Goal: Transaction & Acquisition: Download file/media

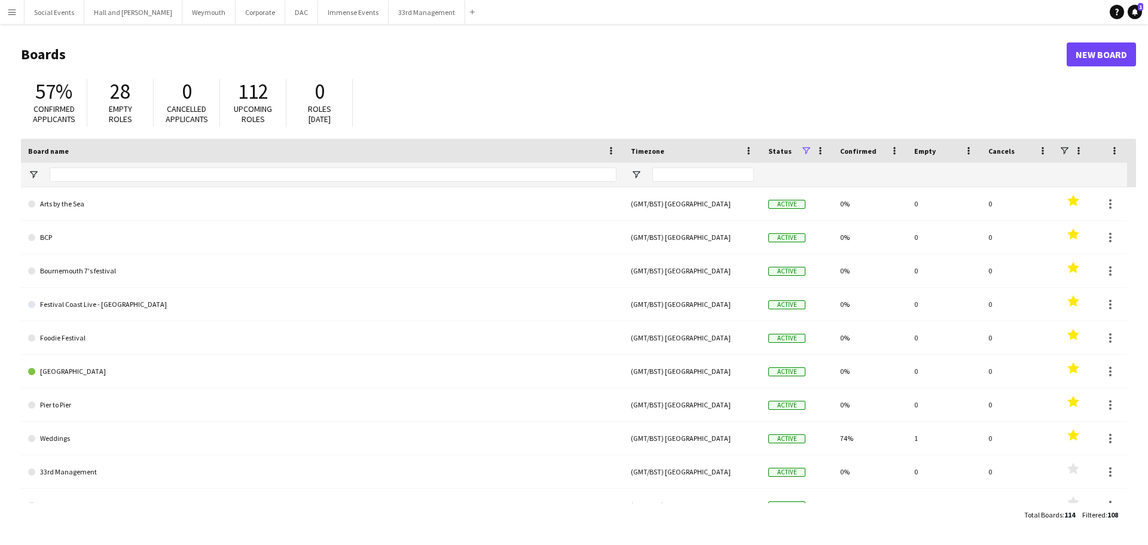
click at [8, 11] on app-icon "Menu" at bounding box center [12, 12] width 10 height 10
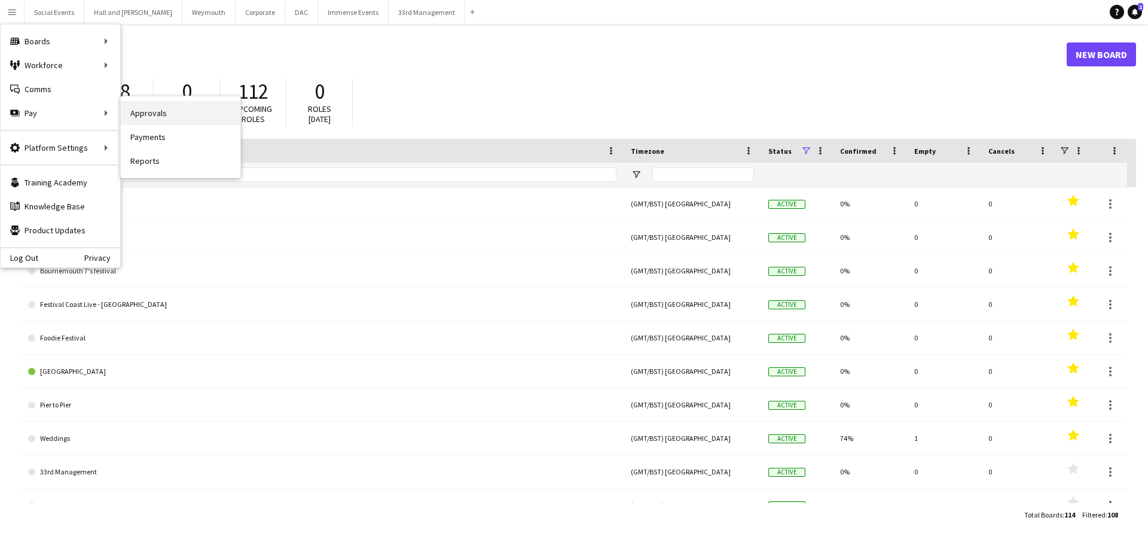
click at [179, 113] on link "Approvals" at bounding box center [181, 113] width 120 height 24
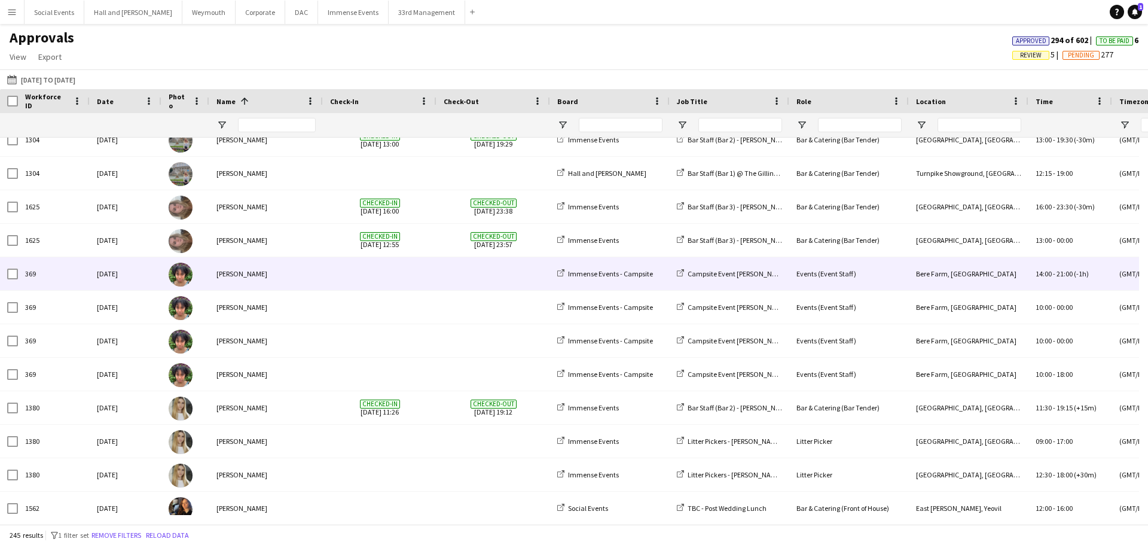
scroll to position [761, 0]
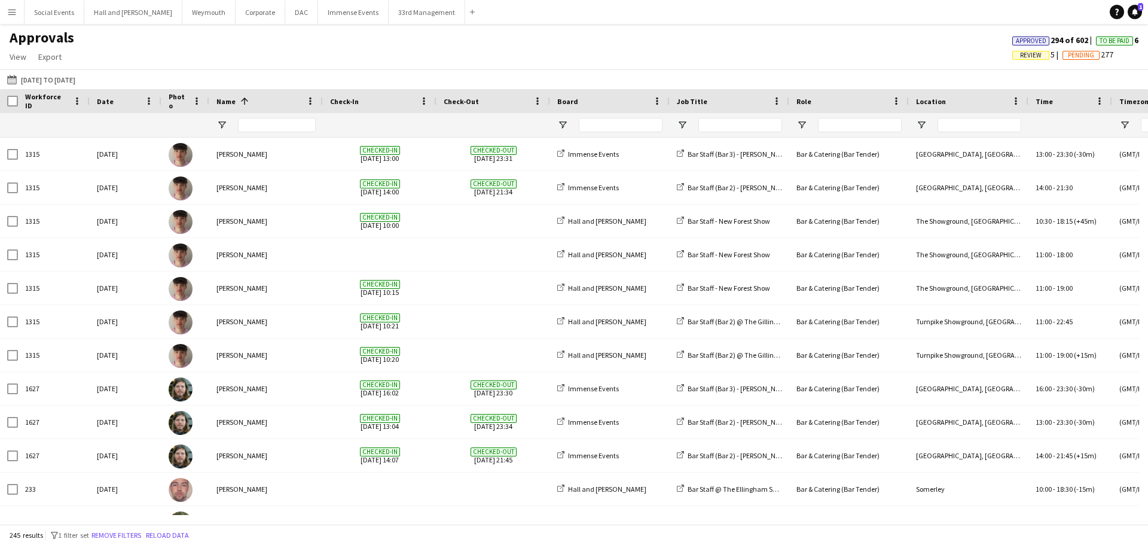
click at [8, 13] on app-icon "Menu" at bounding box center [12, 12] width 10 height 10
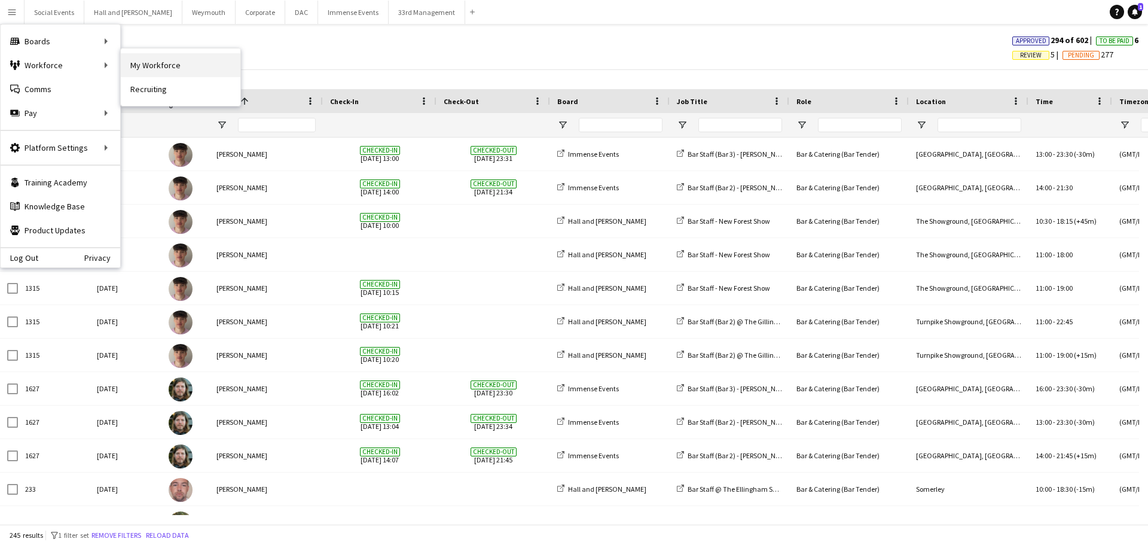
click at [157, 65] on link "My Workforce" at bounding box center [181, 65] width 120 height 24
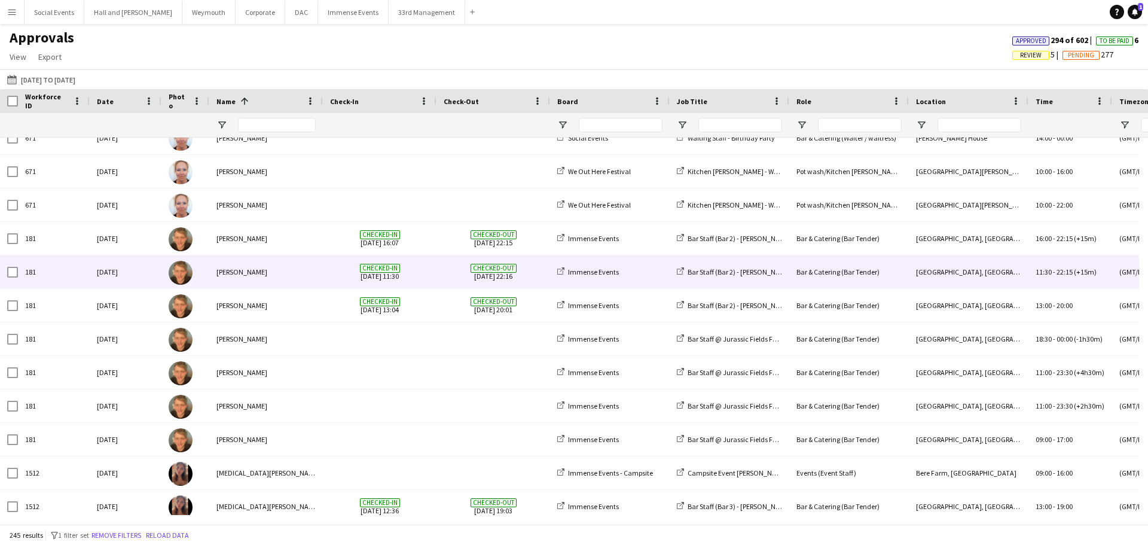
scroll to position [7767, 0]
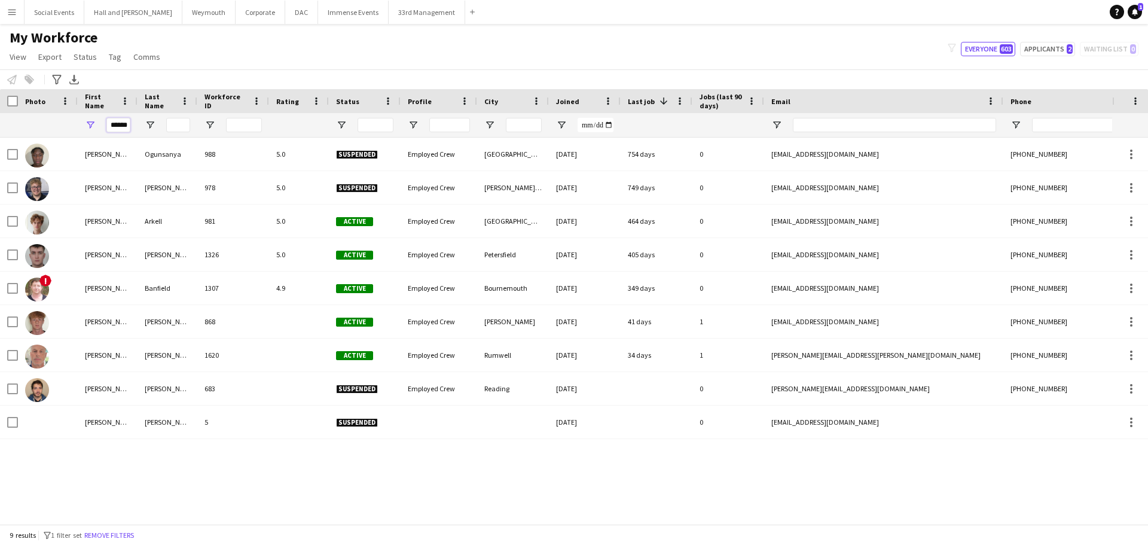
scroll to position [0, 5]
drag, startPoint x: 108, startPoint y: 123, endPoint x: 272, endPoint y: 128, distance: 163.9
click at [272, 128] on div "******" at bounding box center [639, 125] width 1279 height 24
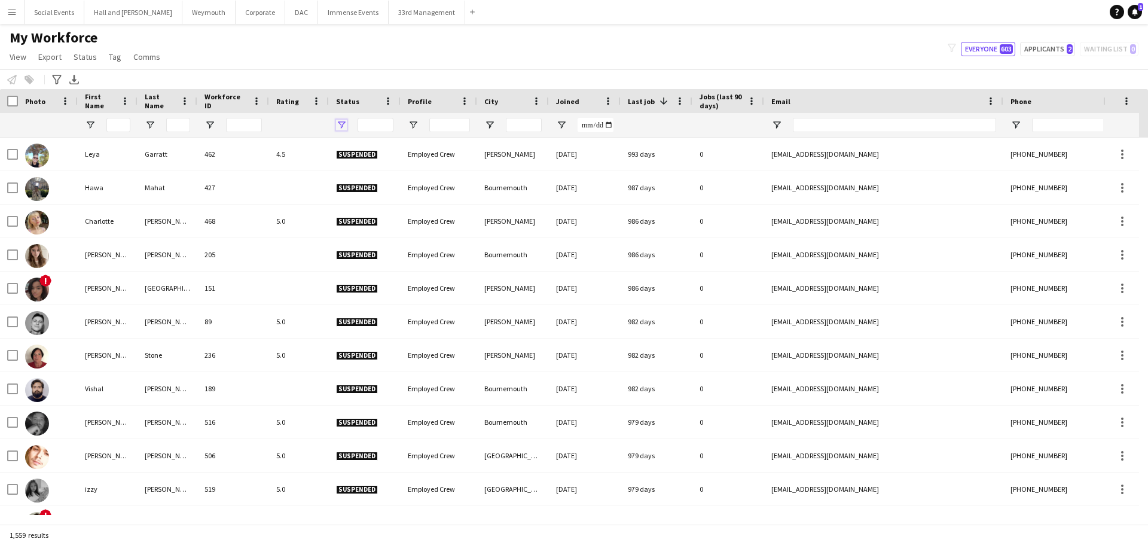
click at [343, 124] on span "Open Filter Menu" at bounding box center [341, 125] width 11 height 11
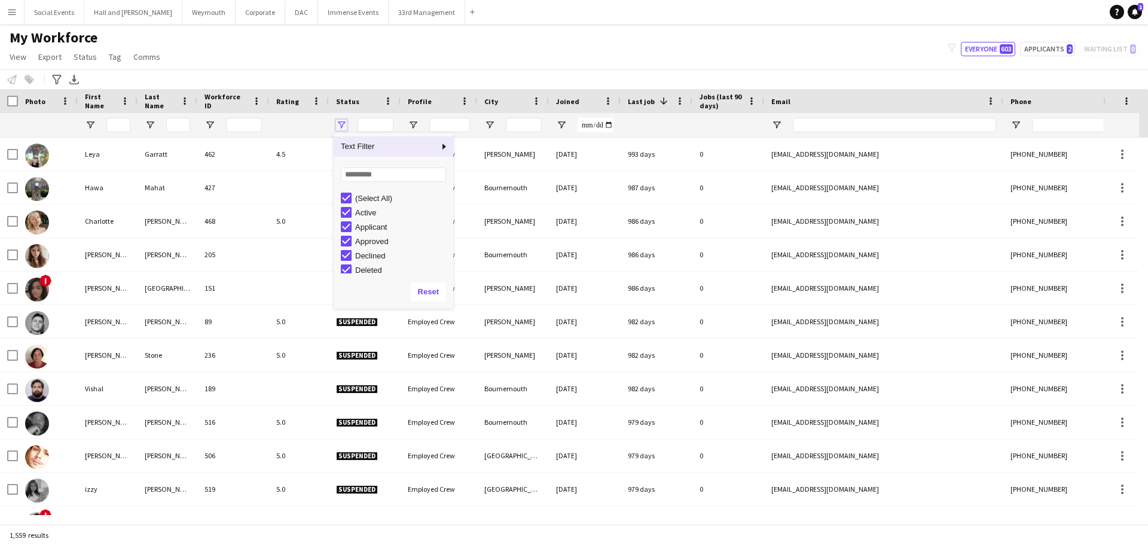
click at [343, 124] on span "Open Filter Menu" at bounding box center [341, 125] width 11 height 11
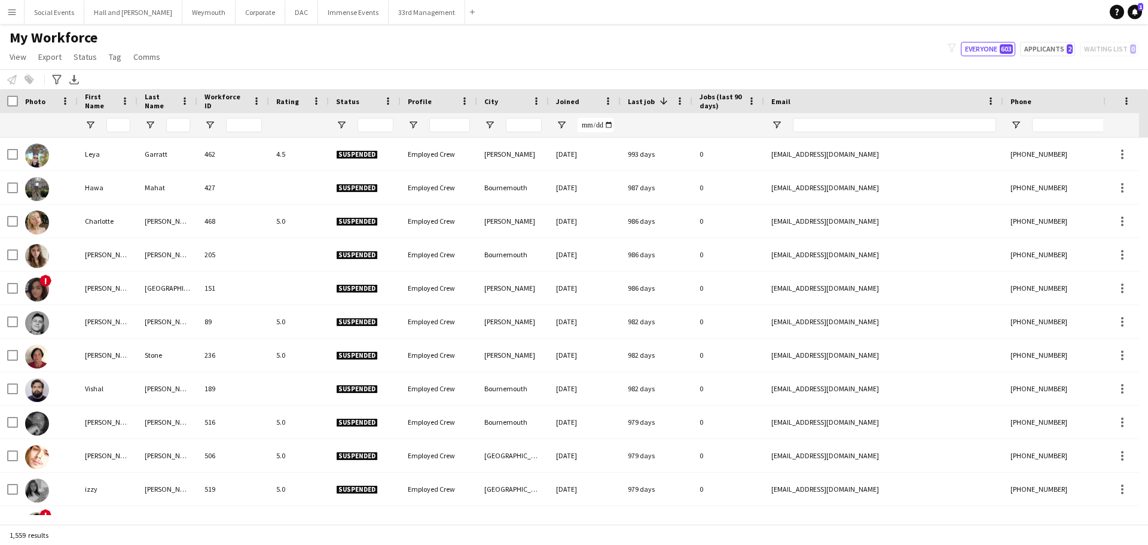
click at [442, 53] on div "My Workforce View Views Default view Language New view Update view Delete view …" at bounding box center [574, 49] width 1148 height 41
click at [54, 59] on span "Export" at bounding box center [49, 56] width 23 height 11
click at [74, 89] on link "New starters report" at bounding box center [79, 82] width 91 height 25
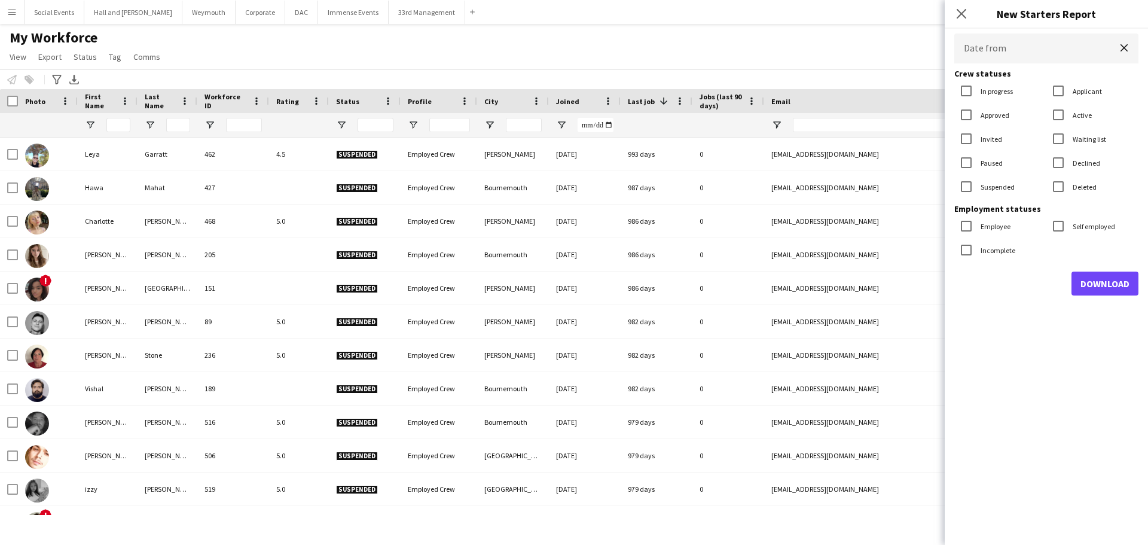
click at [1013, 44] on body "Menu Boards Boards Boards All jobs Status Workforce Workforce My Workforce Recr…" at bounding box center [574, 272] width 1148 height 545
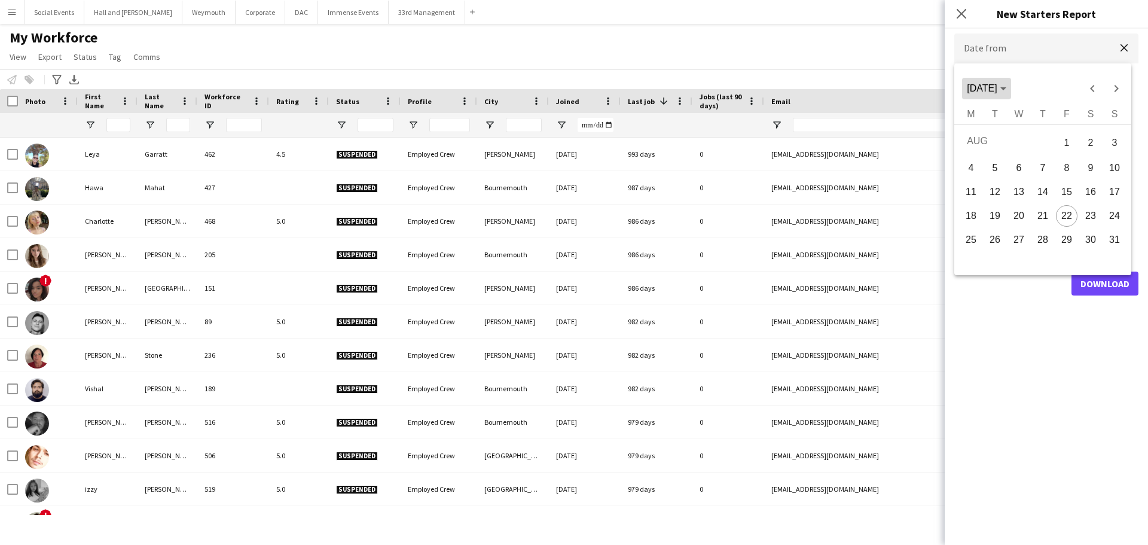
click at [991, 83] on span "[DATE]" at bounding box center [982, 88] width 30 height 10
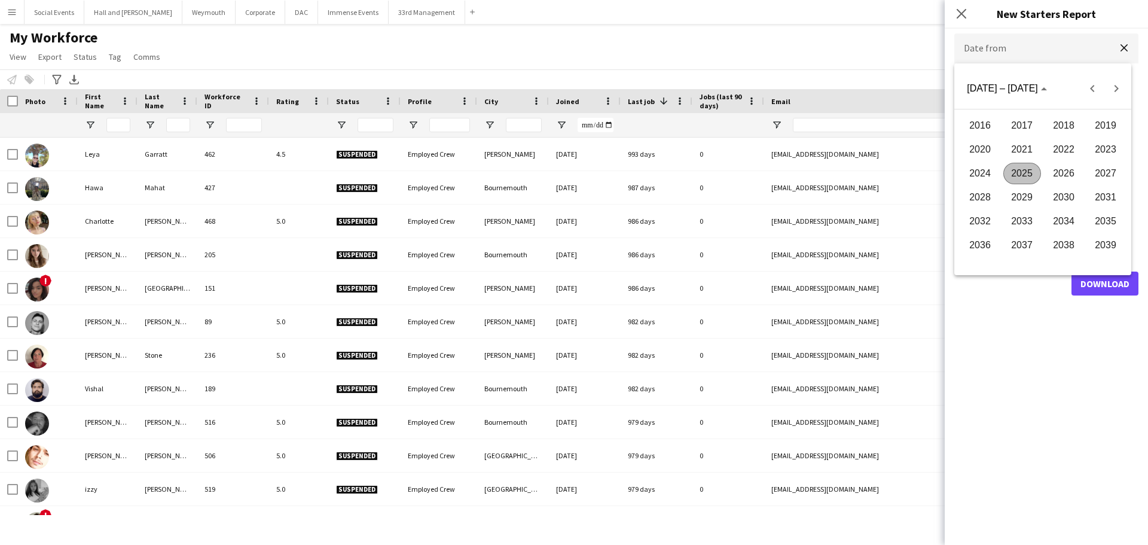
click at [1017, 169] on span "2025" at bounding box center [1022, 174] width 38 height 22
click at [983, 150] on span "JAN" at bounding box center [981, 150] width 38 height 22
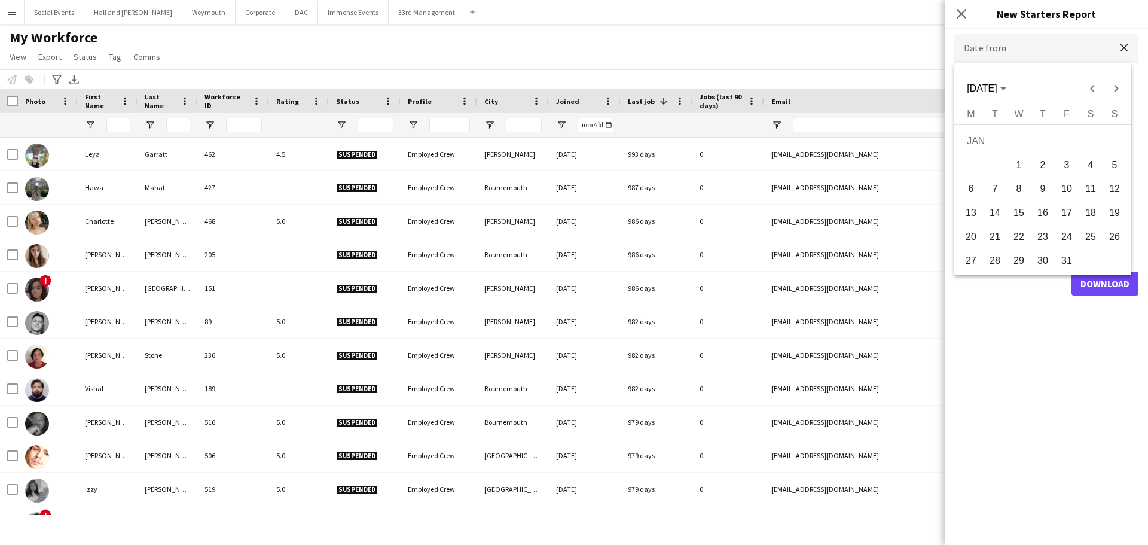
click at [1014, 158] on span "1" at bounding box center [1019, 165] width 22 height 22
type input "**********"
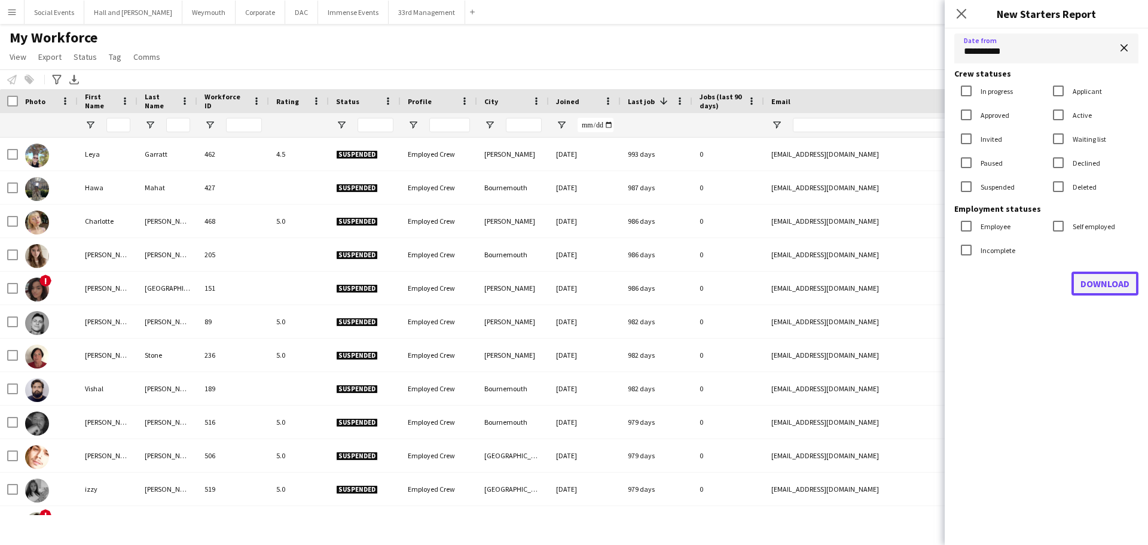
click at [1103, 281] on button "Download" at bounding box center [1105, 283] width 67 height 24
click at [119, 124] on input "First Name Filter Input" at bounding box center [118, 125] width 24 height 14
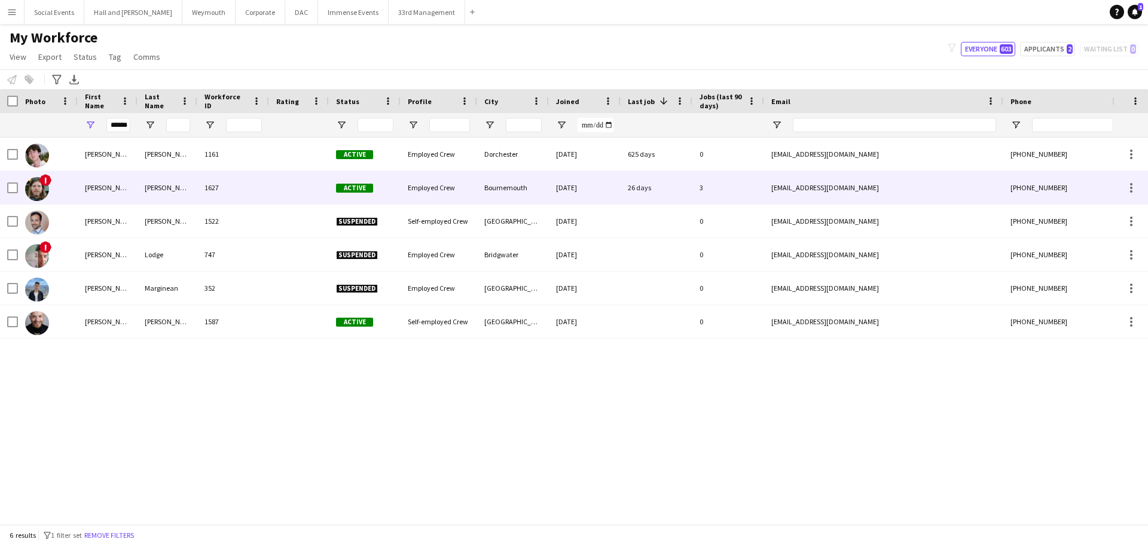
click at [109, 191] on div "[PERSON_NAME]" at bounding box center [108, 187] width 60 height 33
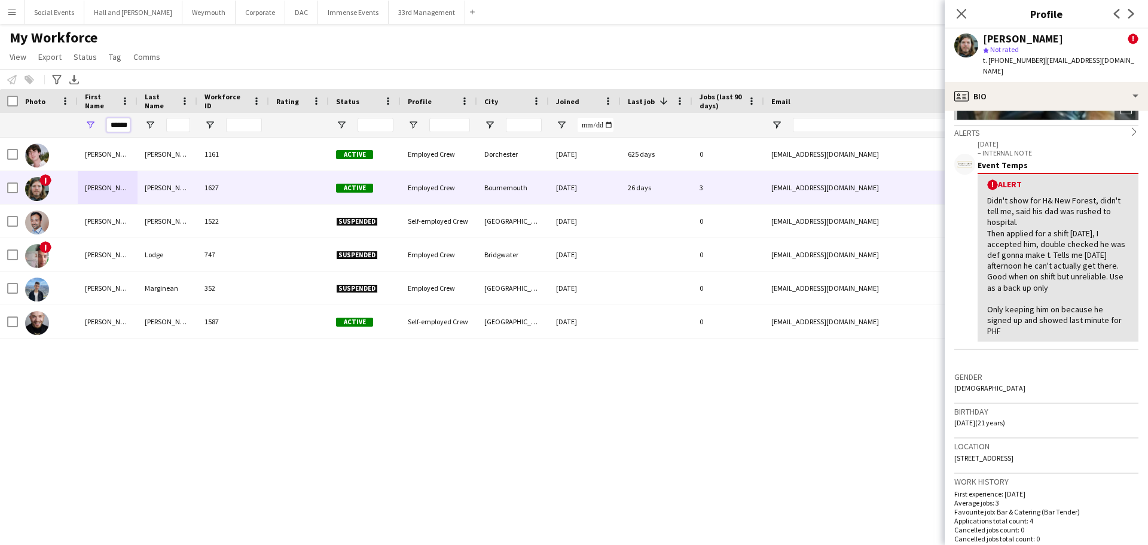
scroll to position [0, 2]
drag, startPoint x: 108, startPoint y: 124, endPoint x: 246, endPoint y: 127, distance: 138.2
click at [245, 127] on div "******" at bounding box center [639, 125] width 1279 height 24
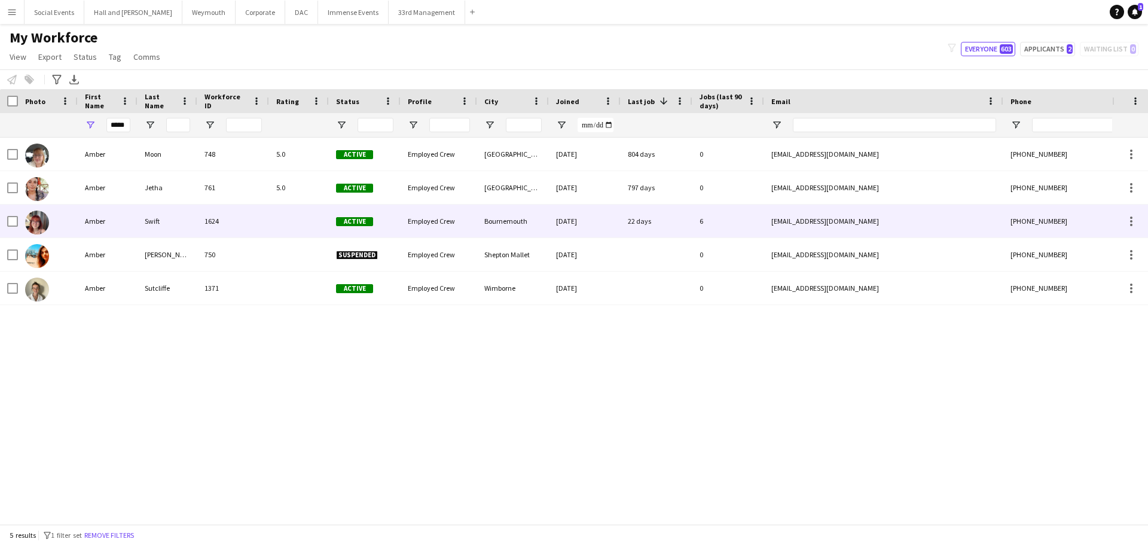
scroll to position [0, 0]
click at [236, 225] on div "1624" at bounding box center [233, 221] width 72 height 33
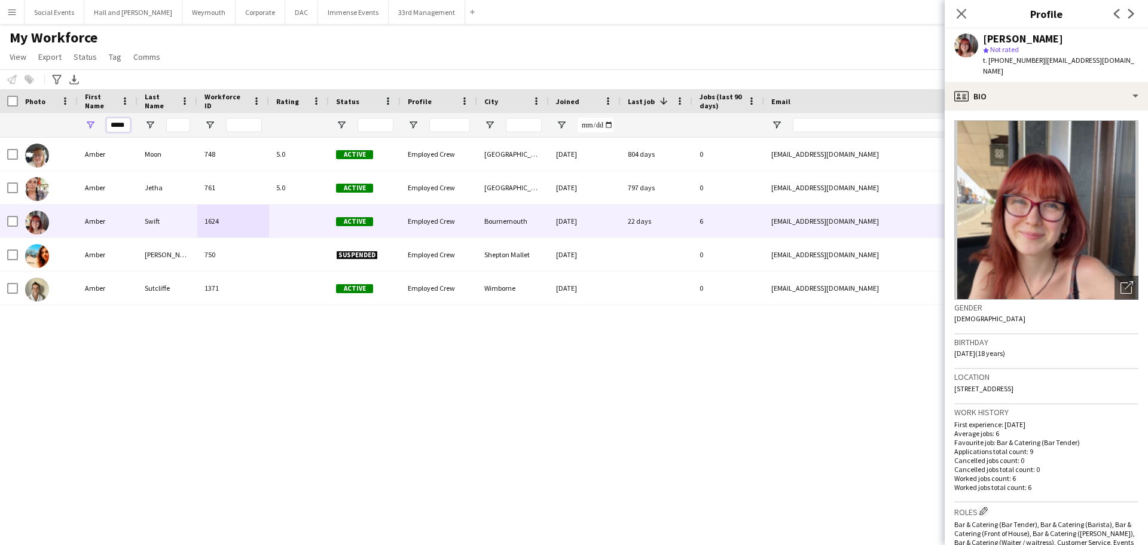
scroll to position [0, 2]
drag, startPoint x: 120, startPoint y: 126, endPoint x: 220, endPoint y: 126, distance: 100.5
click at [218, 129] on div "*****" at bounding box center [639, 125] width 1279 height 24
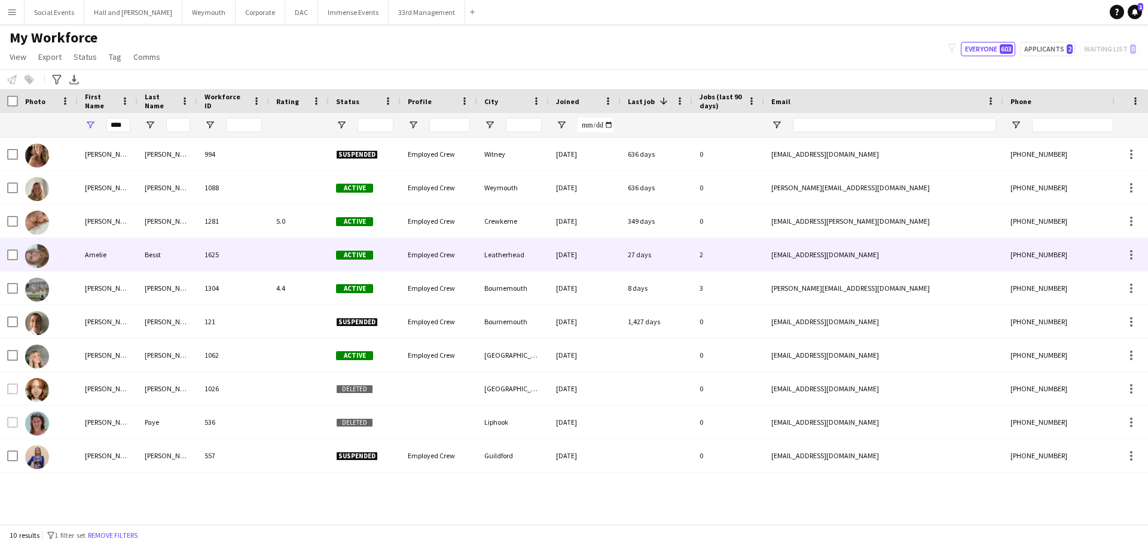
click at [301, 252] on div at bounding box center [299, 254] width 60 height 33
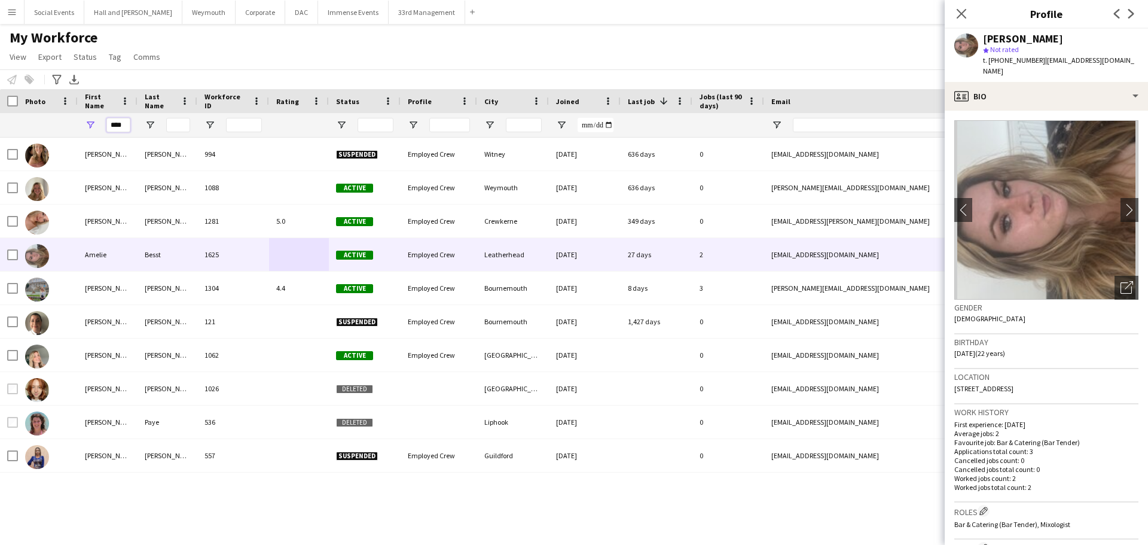
drag, startPoint x: 126, startPoint y: 127, endPoint x: 28, endPoint y: 125, distance: 97.5
click at [28, 125] on div "****" at bounding box center [639, 125] width 1279 height 24
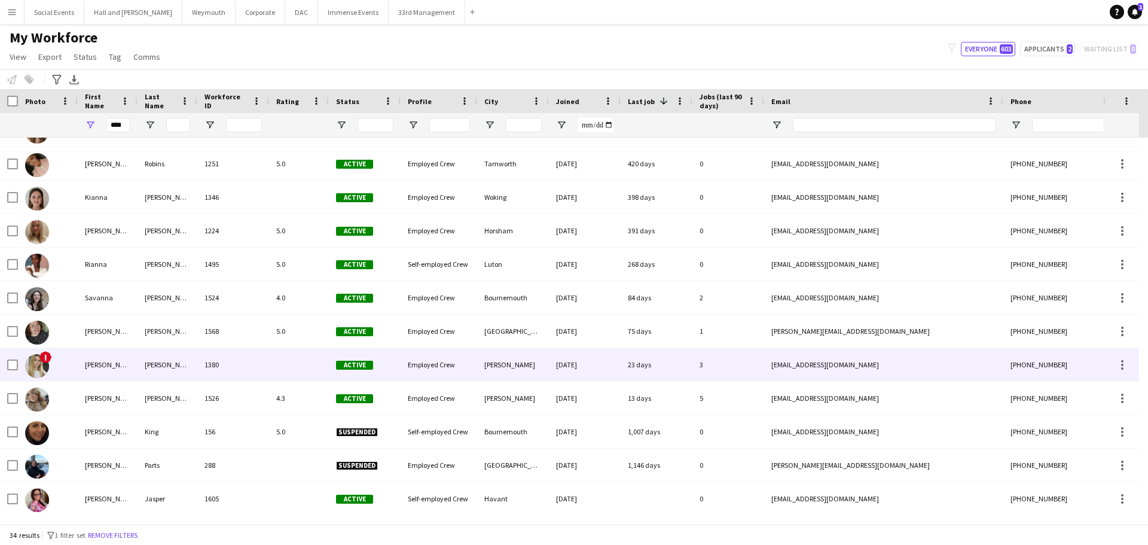
click at [131, 373] on div "[PERSON_NAME]" at bounding box center [108, 364] width 60 height 33
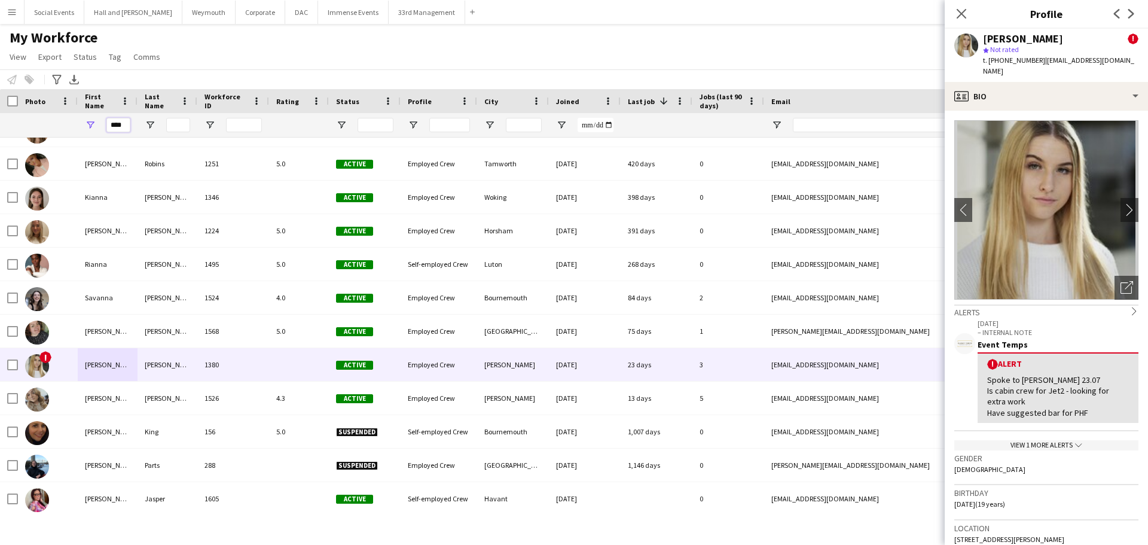
drag, startPoint x: 126, startPoint y: 124, endPoint x: -166, endPoint y: 111, distance: 292.7
click at [0, 111] on html "Menu Boards Boards Boards All jobs Status Workforce Workforce My Workforce Recr…" at bounding box center [574, 272] width 1148 height 545
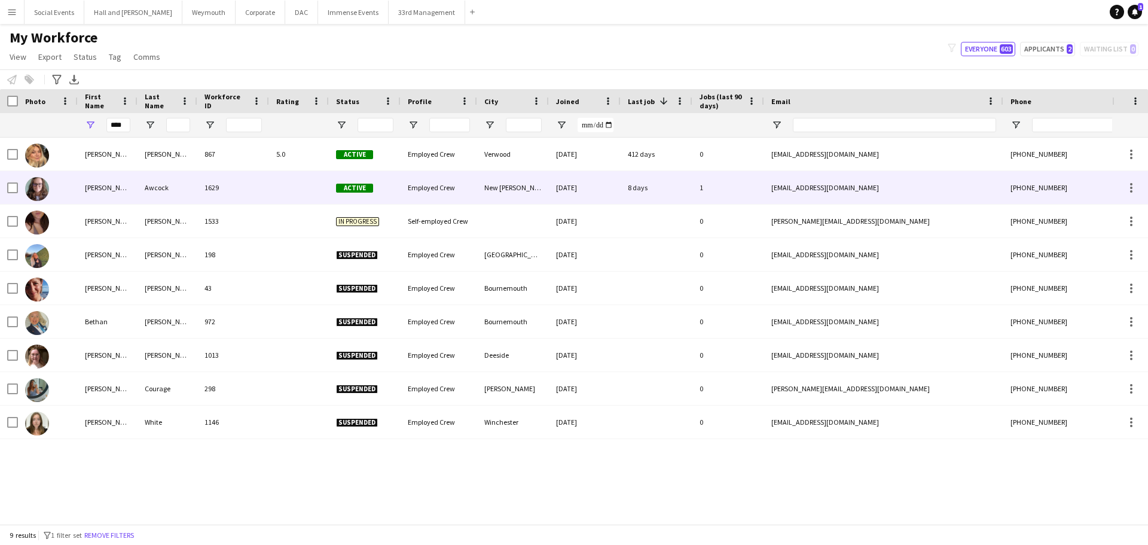
click at [176, 179] on div "Awcock" at bounding box center [168, 187] width 60 height 33
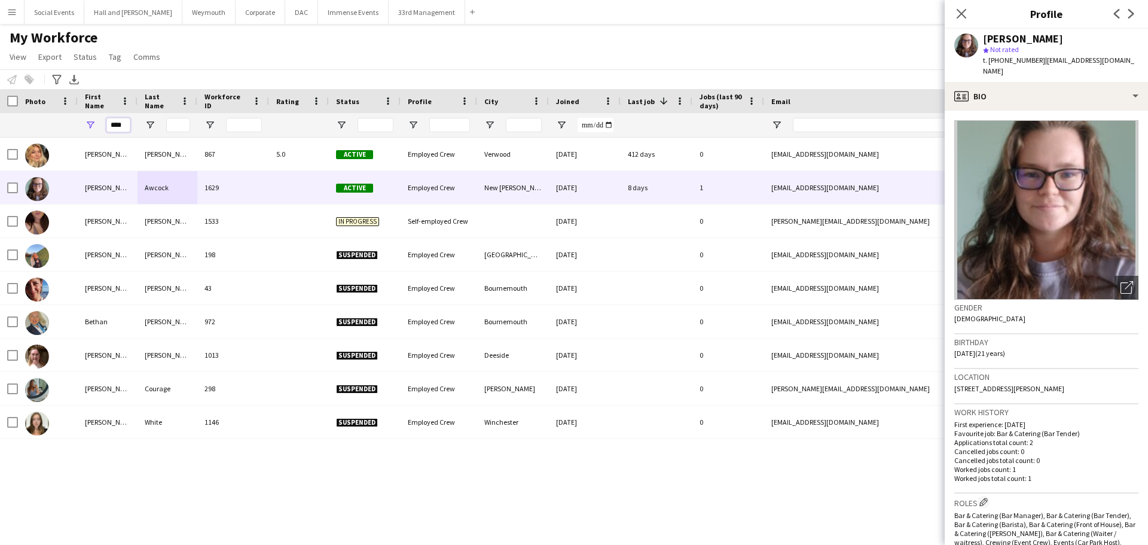
drag, startPoint x: 108, startPoint y: 125, endPoint x: 269, endPoint y: 133, distance: 161.1
click at [269, 136] on div "****" at bounding box center [639, 125] width 1279 height 24
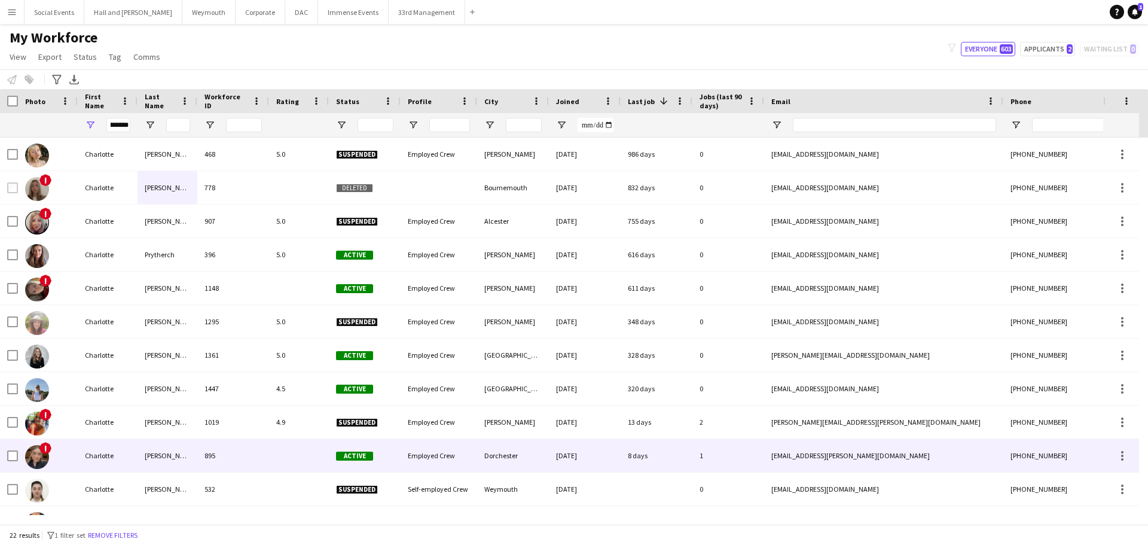
click at [282, 450] on div at bounding box center [299, 455] width 60 height 33
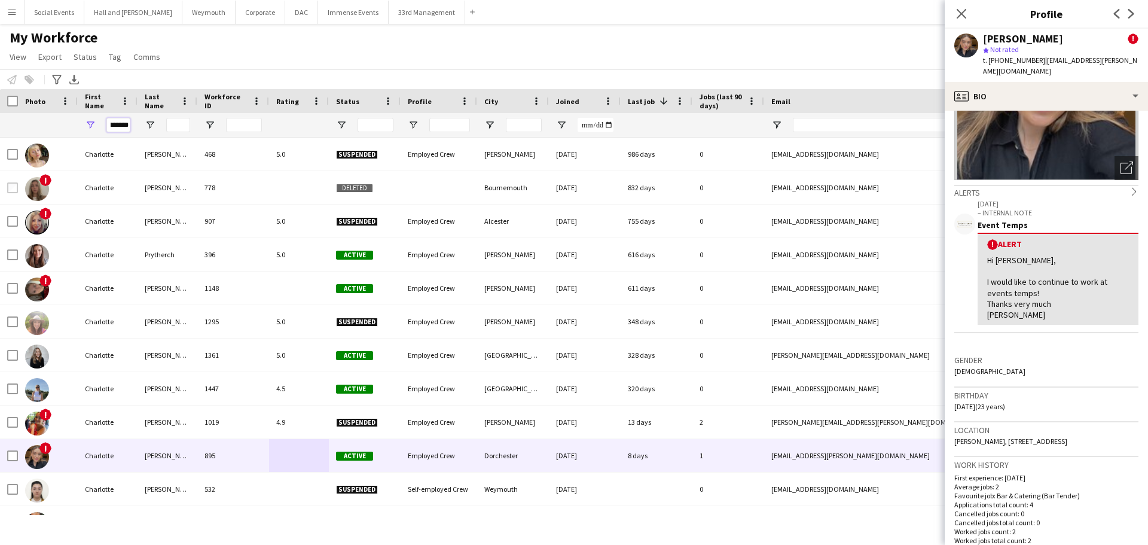
drag, startPoint x: 111, startPoint y: 127, endPoint x: 194, endPoint y: 129, distance: 83.1
click at [194, 129] on div "*********" at bounding box center [639, 125] width 1279 height 24
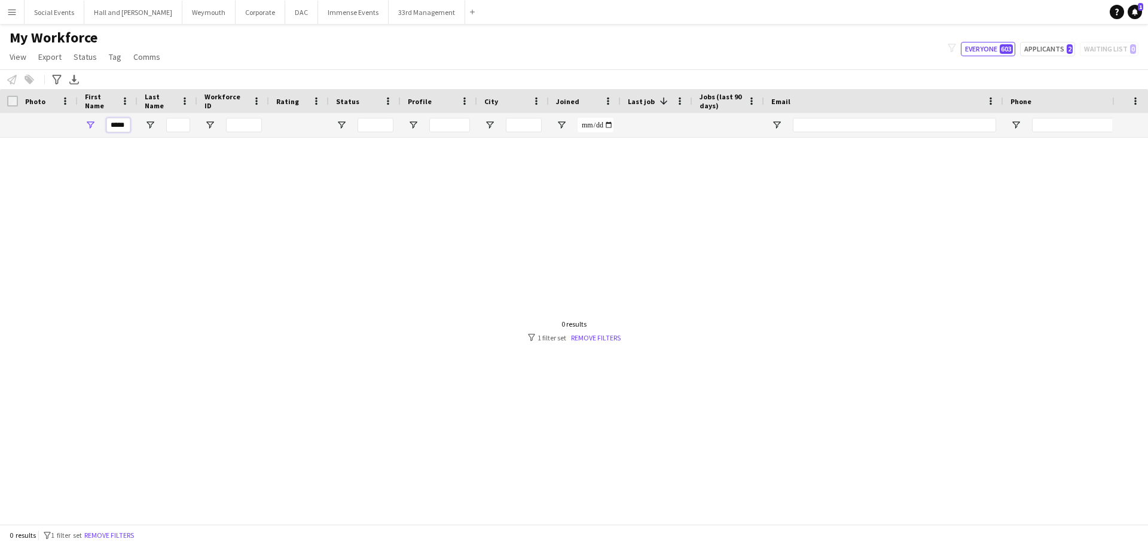
drag, startPoint x: 117, startPoint y: 124, endPoint x: 157, endPoint y: 133, distance: 41.1
click at [118, 124] on input "*****" at bounding box center [118, 125] width 24 height 14
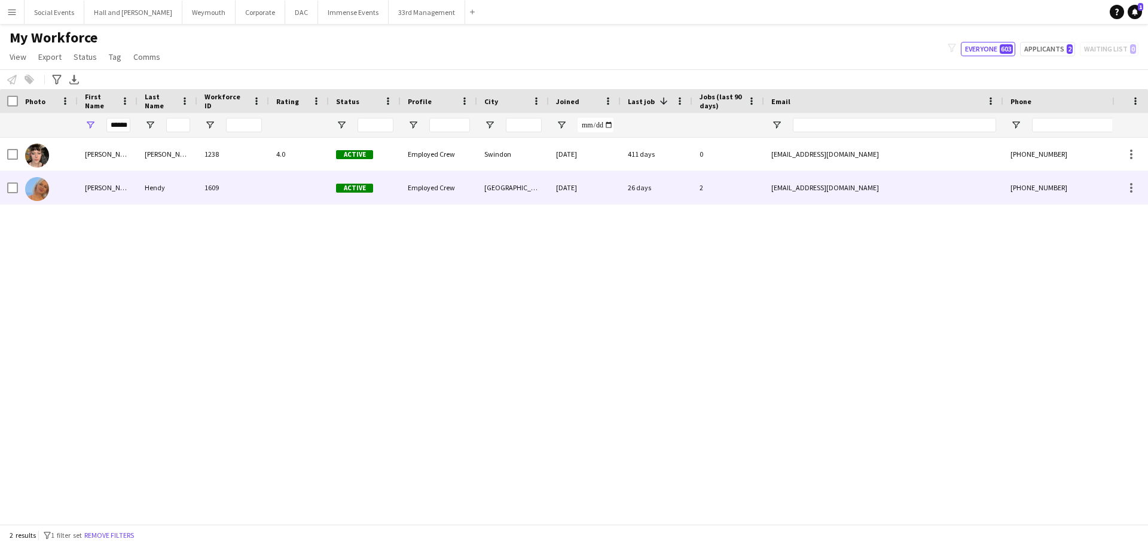
click at [172, 181] on div "Hendy" at bounding box center [168, 187] width 60 height 33
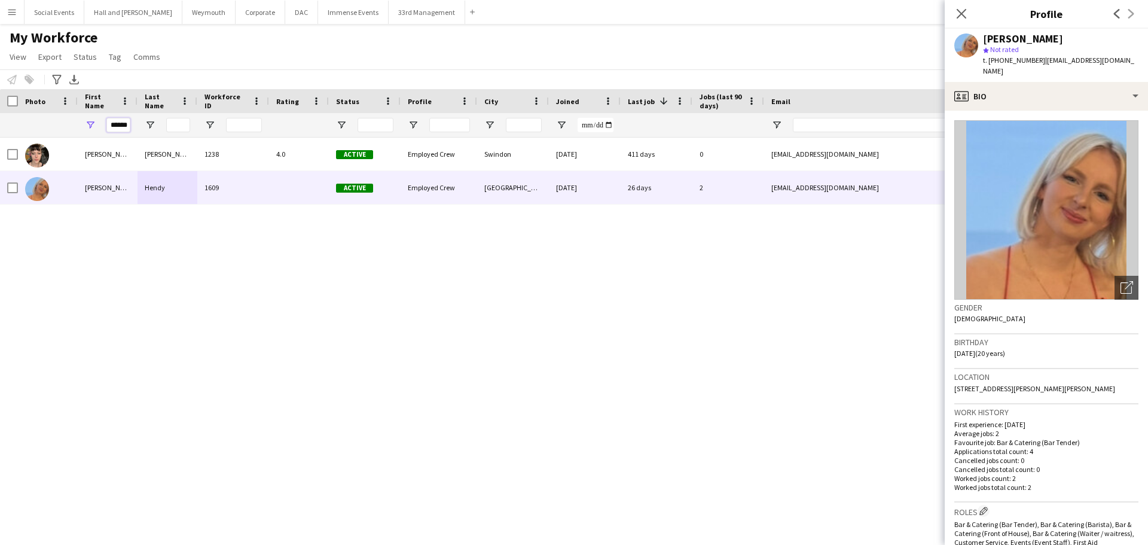
scroll to position [0, 2]
drag, startPoint x: 134, startPoint y: 129, endPoint x: 220, endPoint y: 127, distance: 86.1
click at [213, 133] on div "******" at bounding box center [639, 125] width 1279 height 24
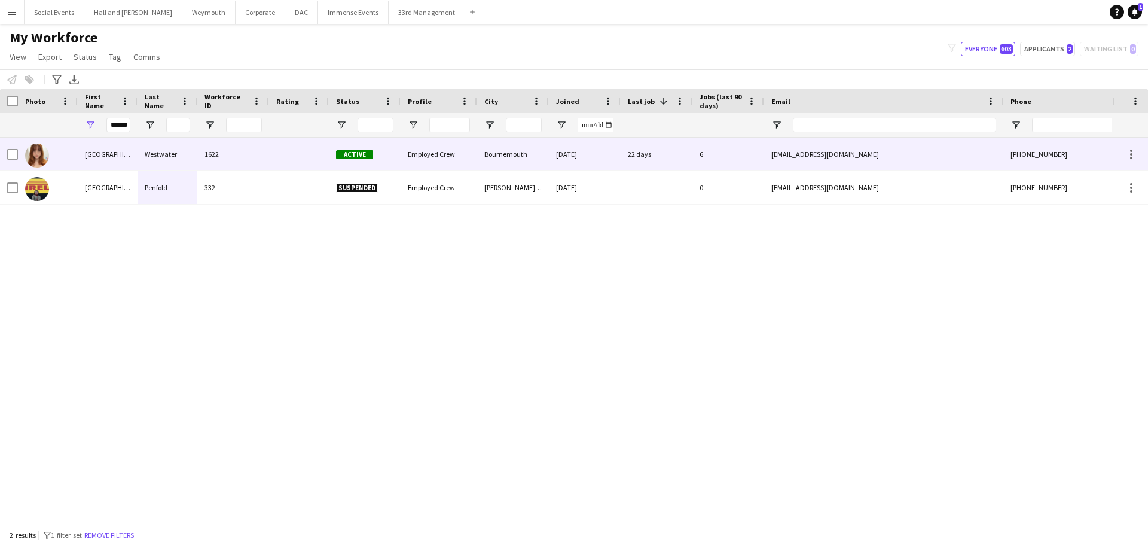
click at [188, 166] on div "Westwater" at bounding box center [168, 154] width 60 height 33
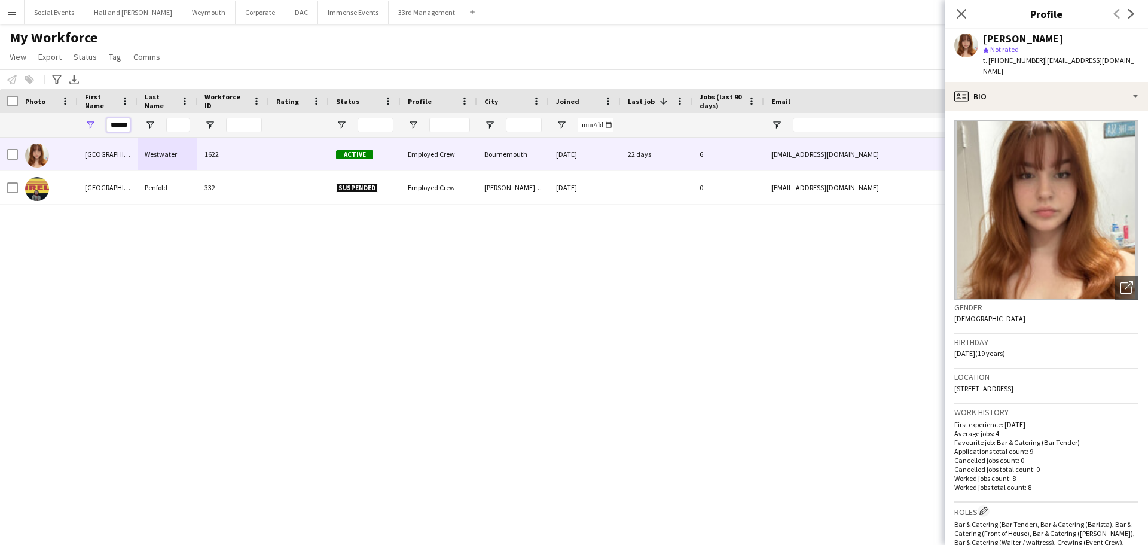
drag, startPoint x: 108, startPoint y: 122, endPoint x: 308, endPoint y: 120, distance: 199.7
click at [301, 126] on div "******" at bounding box center [639, 125] width 1279 height 24
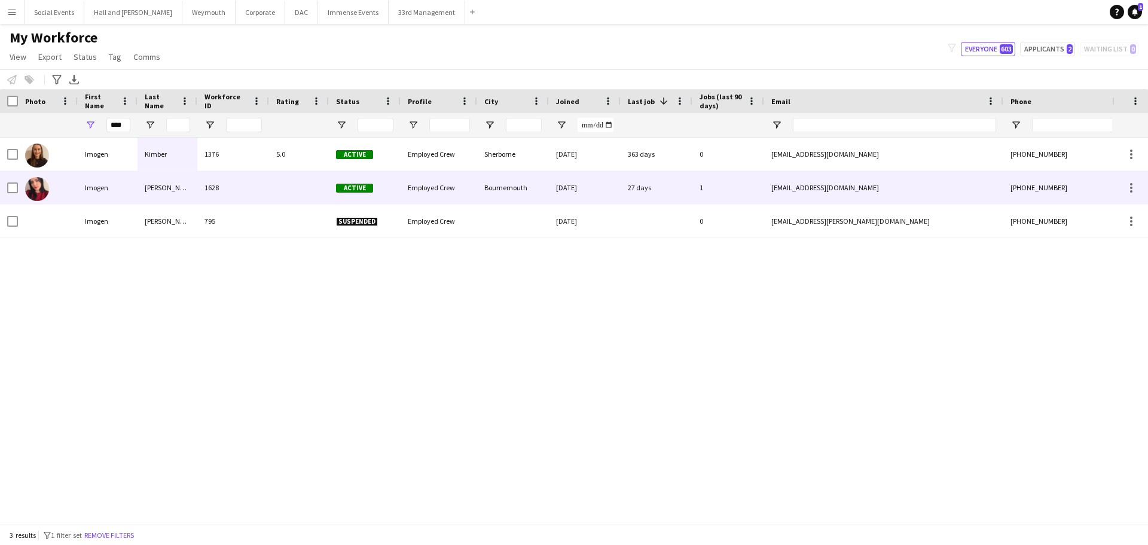
click at [167, 182] on div "[PERSON_NAME]" at bounding box center [168, 187] width 60 height 33
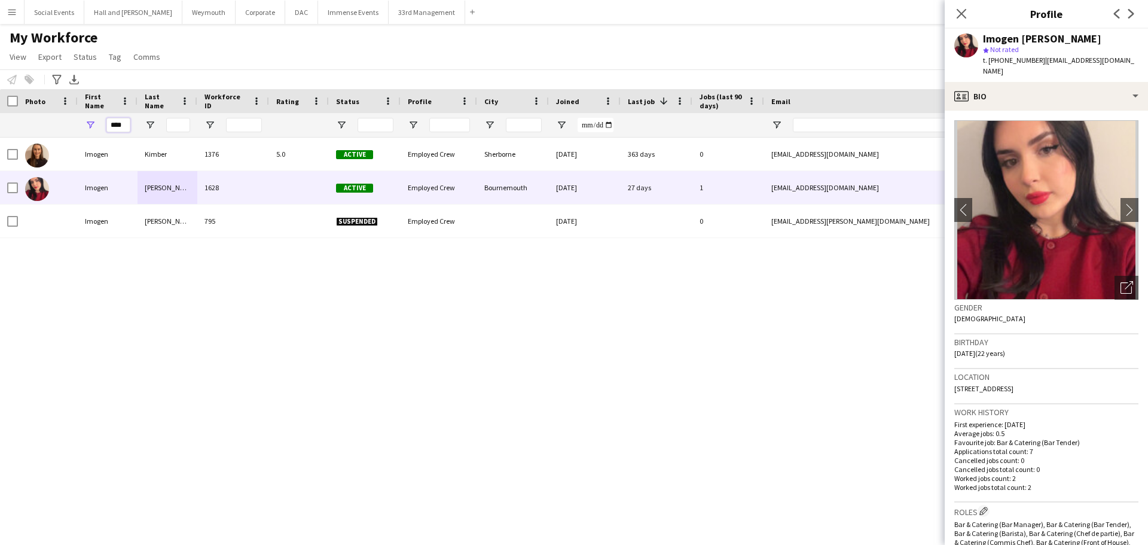
drag, startPoint x: 109, startPoint y: 123, endPoint x: 404, endPoint y: 133, distance: 295.6
click at [404, 133] on div "****" at bounding box center [639, 125] width 1279 height 24
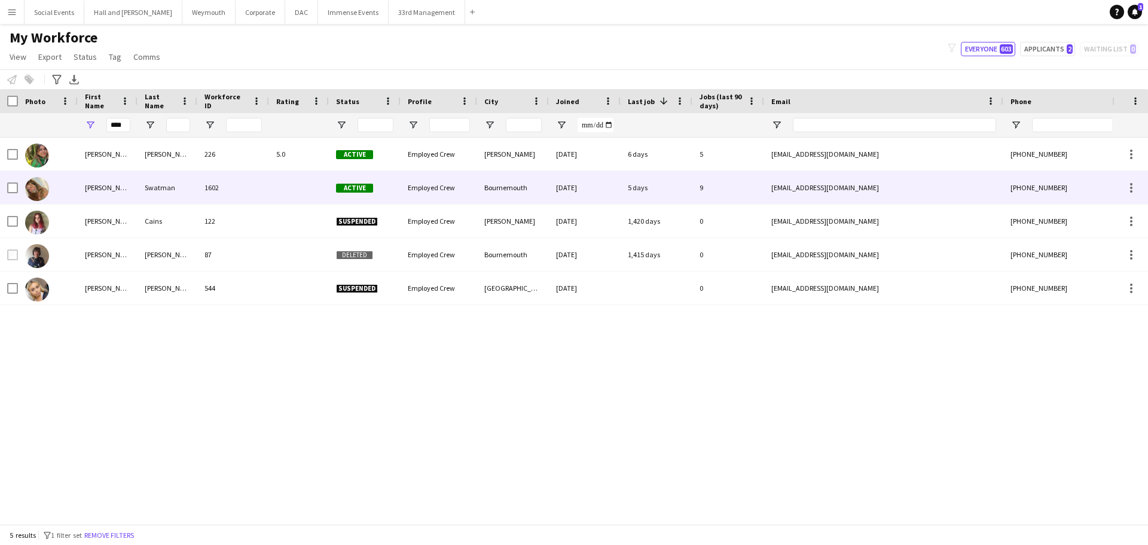
click at [280, 192] on div at bounding box center [299, 187] width 60 height 33
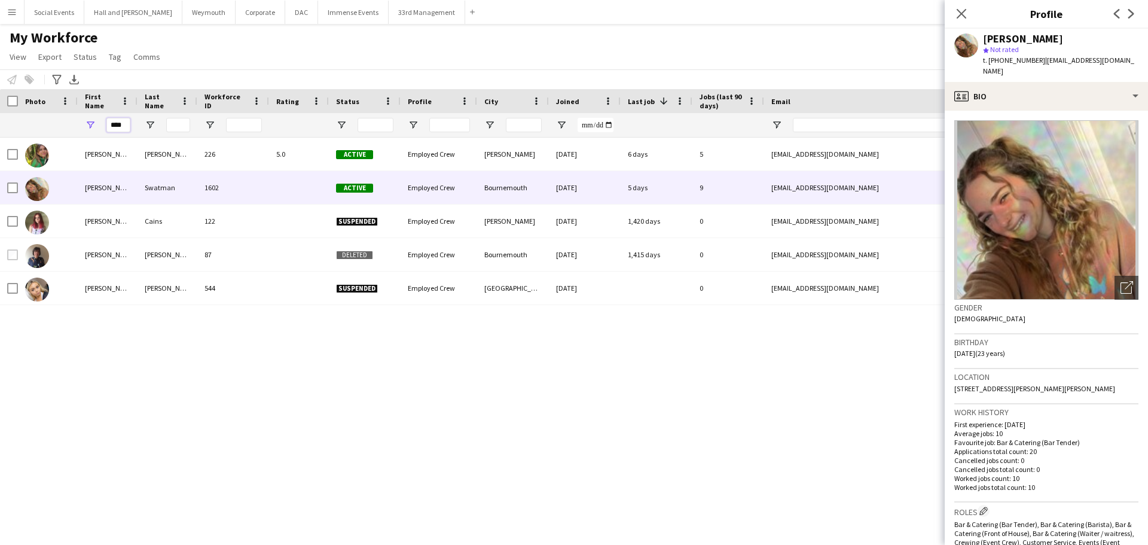
drag, startPoint x: 125, startPoint y: 125, endPoint x: -18, endPoint y: 117, distance: 143.1
click at [0, 117] on html "Menu Boards Boards Boards All jobs Status Workforce Workforce My Workforce Recr…" at bounding box center [574, 272] width 1148 height 545
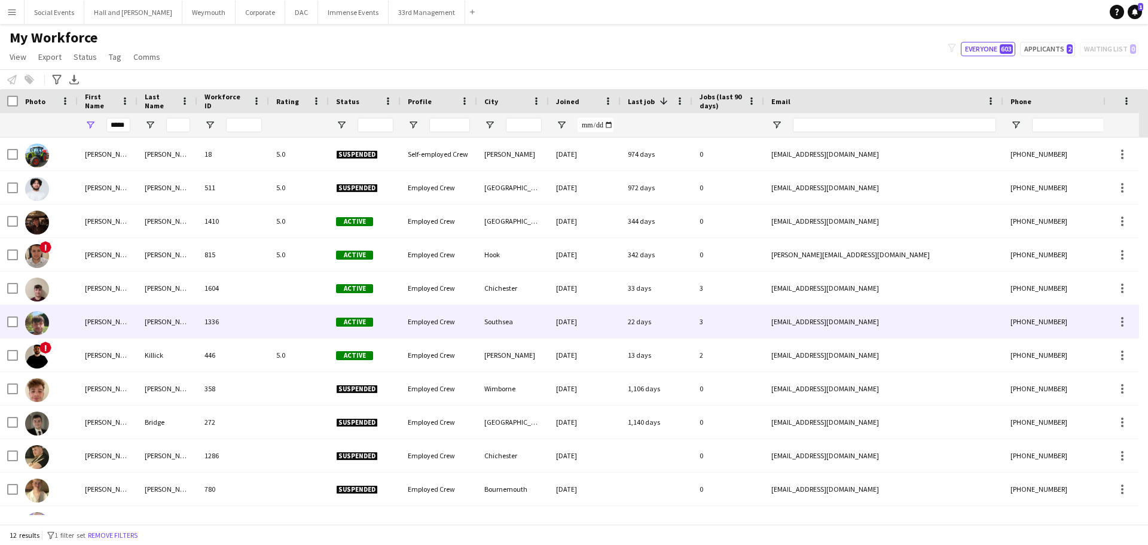
click at [192, 319] on div "[PERSON_NAME]" at bounding box center [168, 321] width 60 height 33
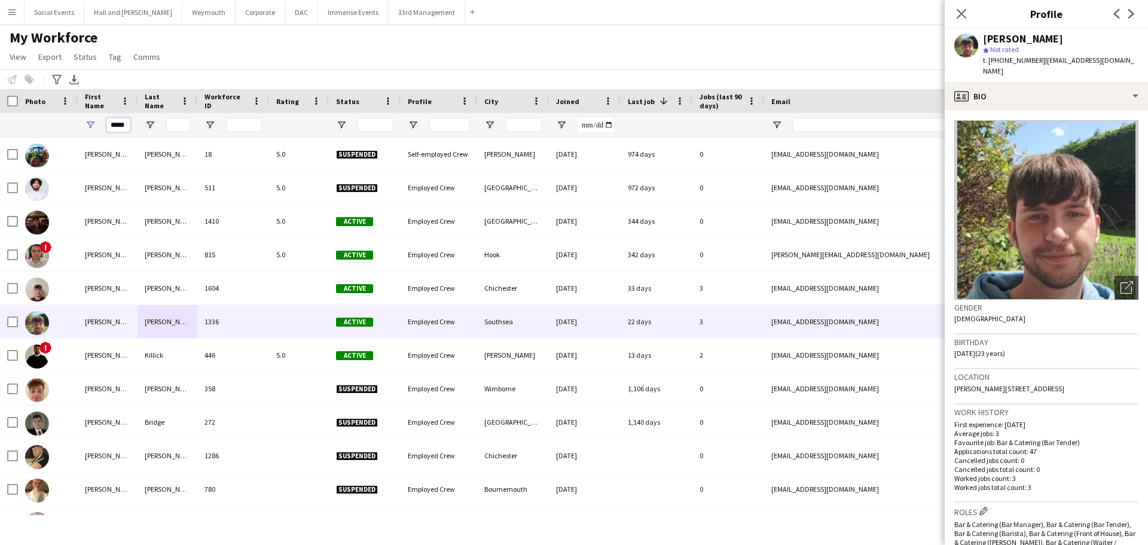
drag, startPoint x: 116, startPoint y: 123, endPoint x: 191, endPoint y: 133, distance: 75.4
click at [191, 135] on div "*****" at bounding box center [639, 125] width 1279 height 24
type input "****"
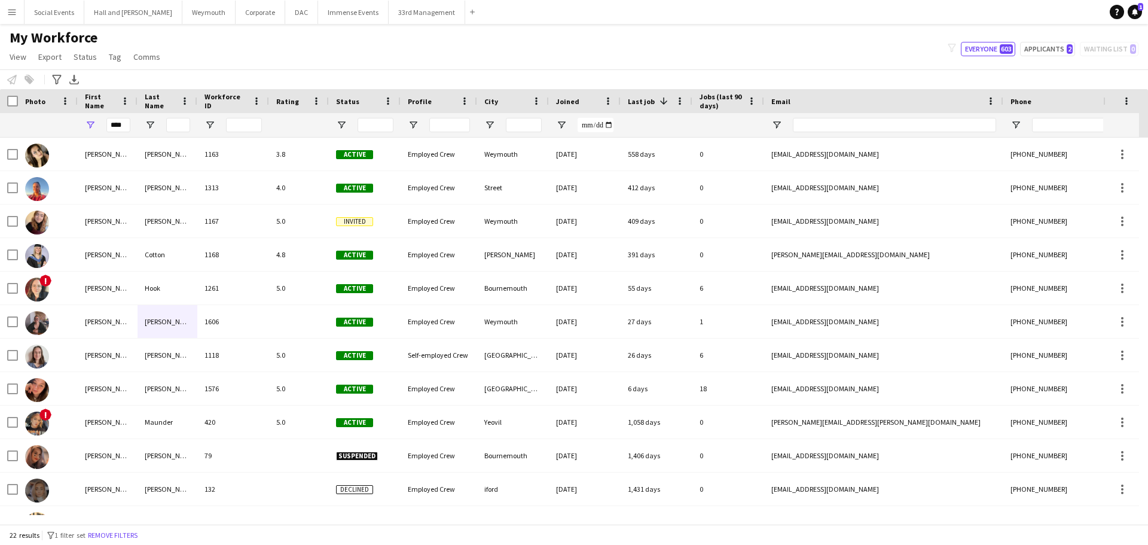
click at [181, 136] on div at bounding box center [178, 125] width 24 height 24
click at [181, 126] on input "Last Name Filter Input" at bounding box center [178, 125] width 24 height 14
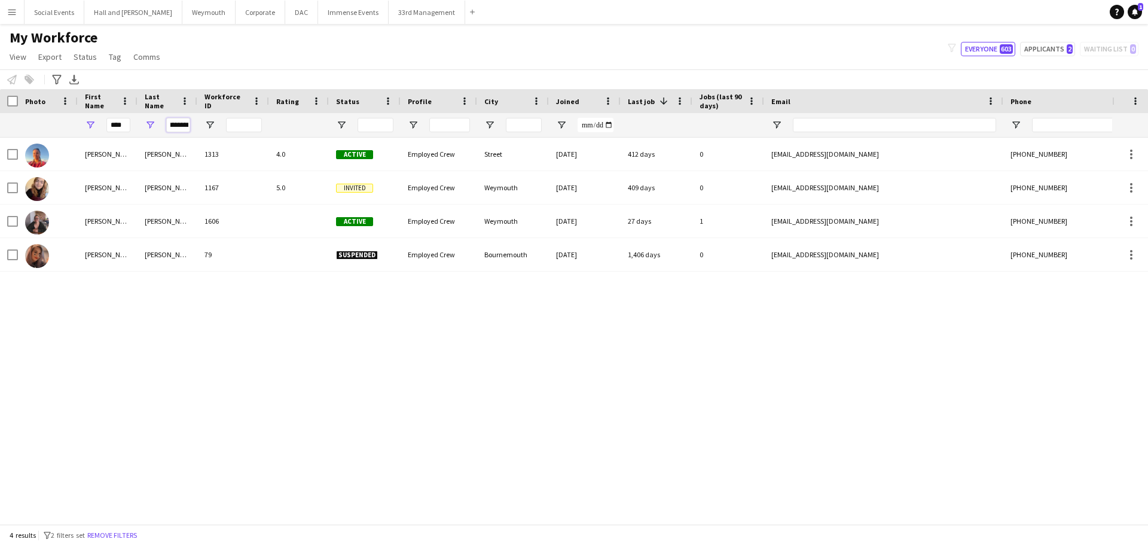
scroll to position [0, 7]
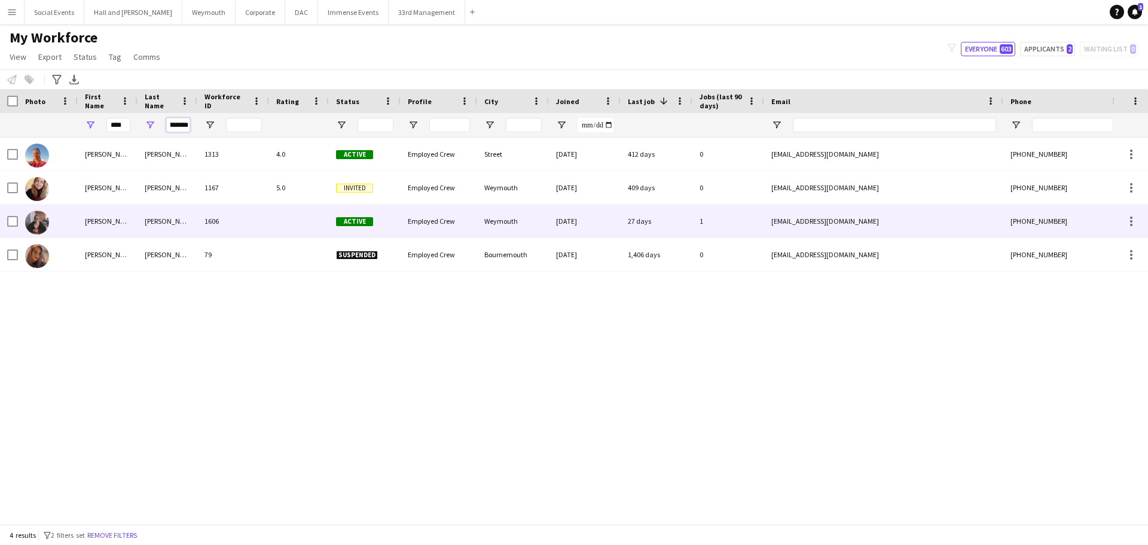
type input "********"
click at [254, 225] on div "1606" at bounding box center [233, 221] width 72 height 33
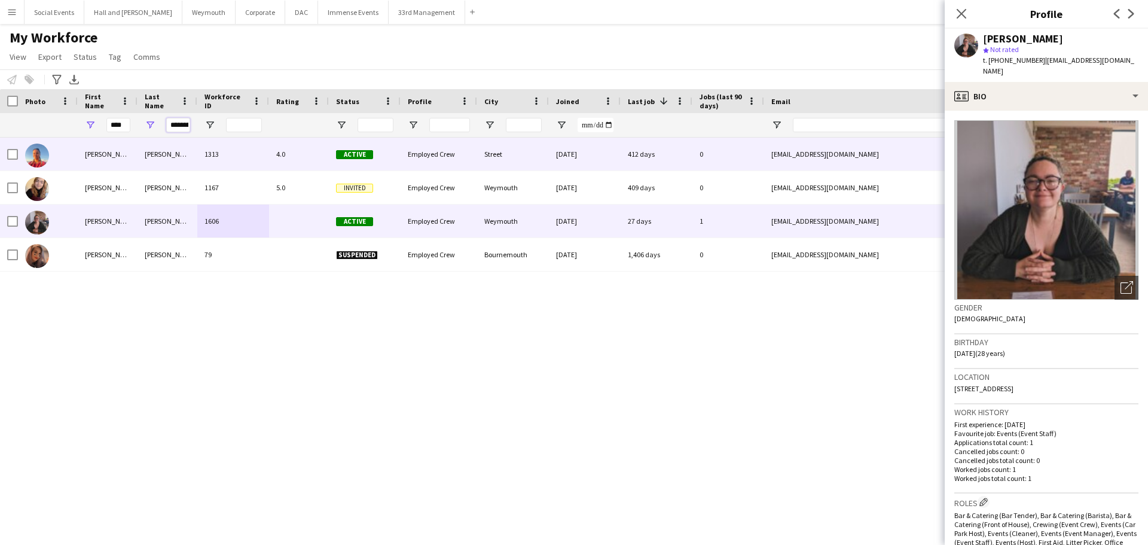
scroll to position [0, 7]
drag, startPoint x: 171, startPoint y: 126, endPoint x: 325, endPoint y: 147, distance: 155.1
click at [325, 147] on div "Workforce Details Photo First Name" at bounding box center [574, 306] width 1148 height 435
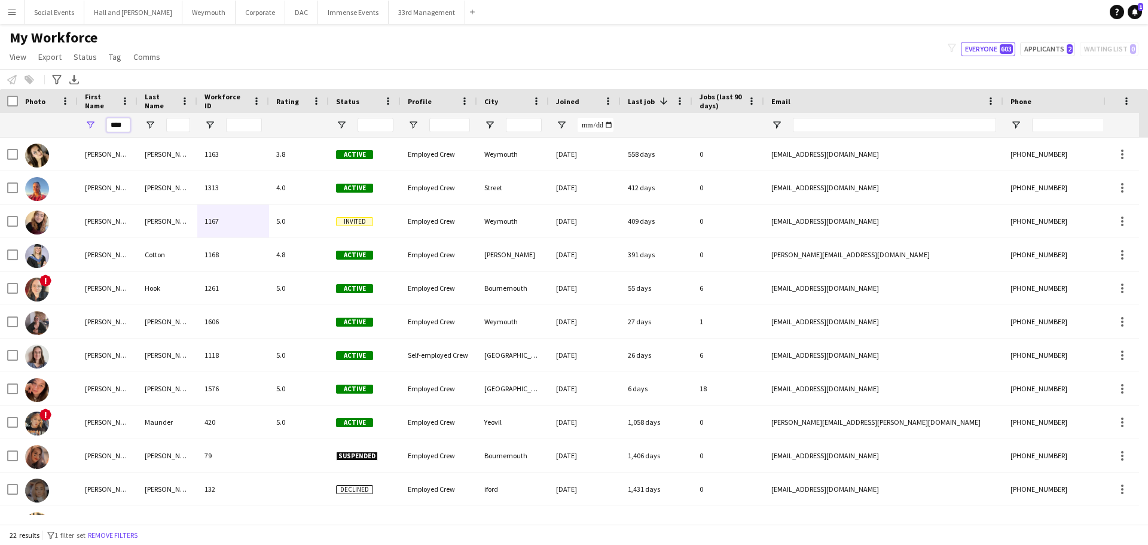
drag, startPoint x: 124, startPoint y: 120, endPoint x: 63, endPoint y: 117, distance: 61.1
click at [63, 123] on div "****" at bounding box center [639, 125] width 1279 height 24
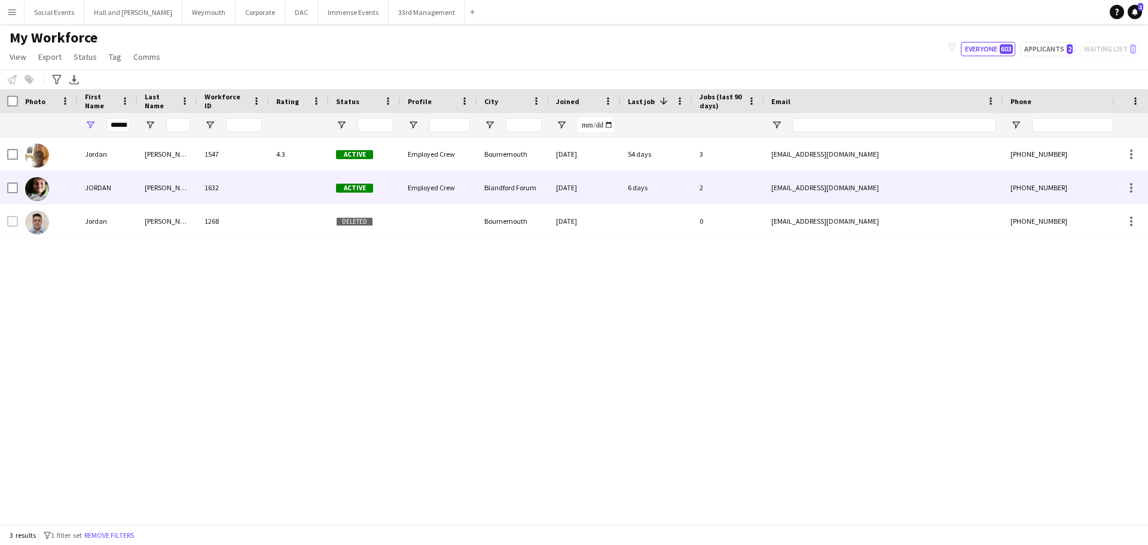
click at [162, 182] on div "[PERSON_NAME]" at bounding box center [168, 187] width 60 height 33
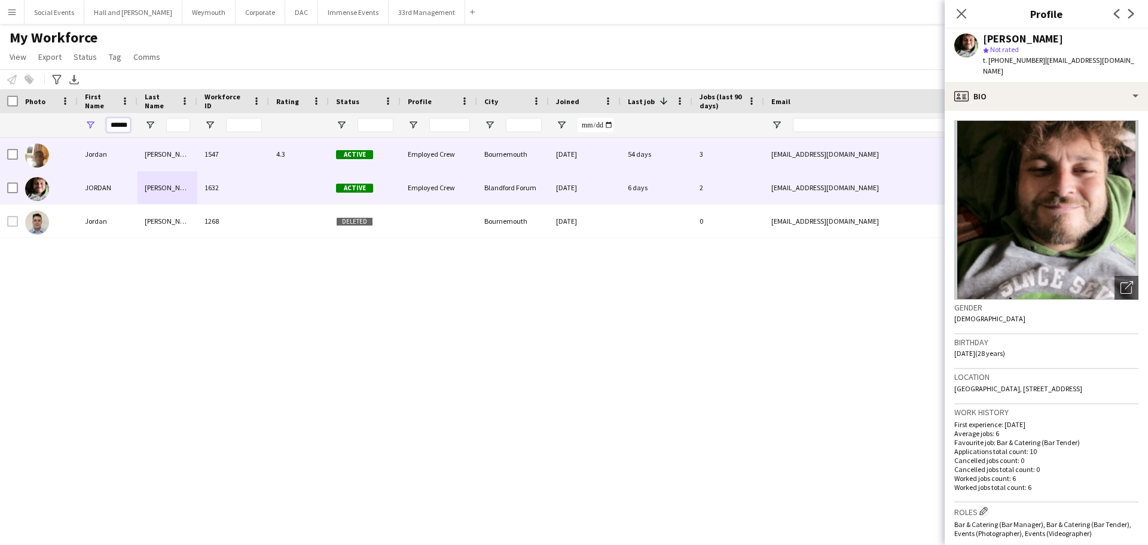
drag, startPoint x: 112, startPoint y: 126, endPoint x: 261, endPoint y: 139, distance: 148.9
click at [261, 139] on div "Workforce Details Photo First Name" at bounding box center [574, 306] width 1148 height 435
type input "*"
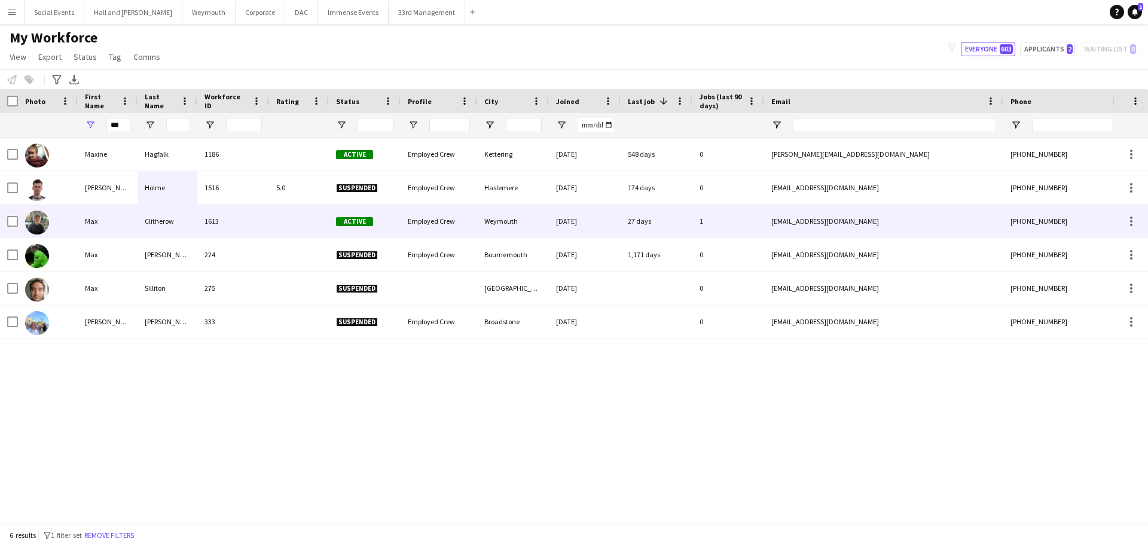
click at [264, 224] on div "1613" at bounding box center [233, 221] width 72 height 33
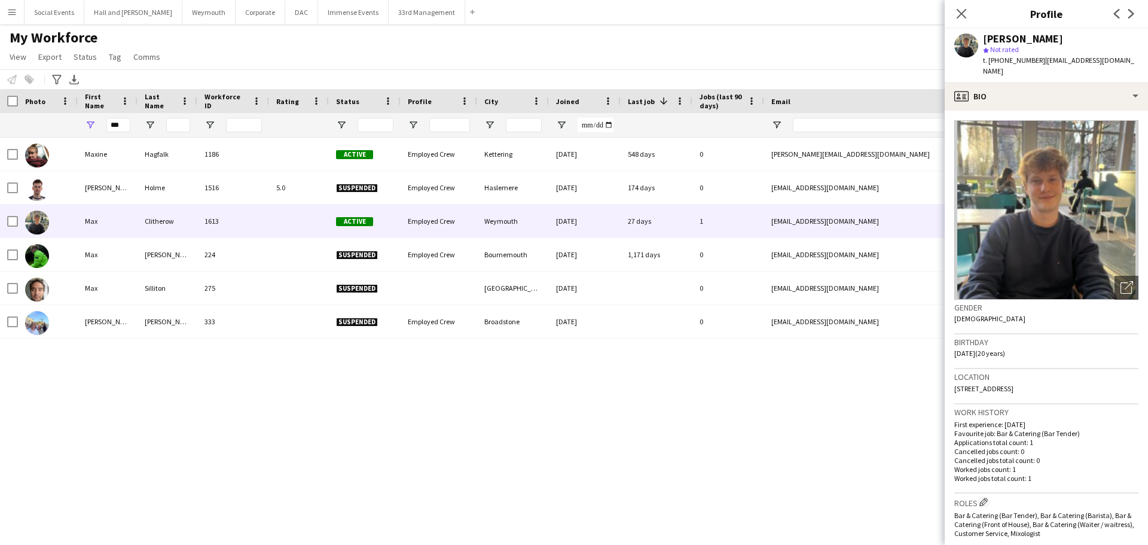
click at [109, 123] on div "***" at bounding box center [108, 125] width 60 height 24
drag, startPoint x: 109, startPoint y: 126, endPoint x: 167, endPoint y: 128, distance: 58.7
click at [167, 128] on div "***" at bounding box center [639, 125] width 1279 height 24
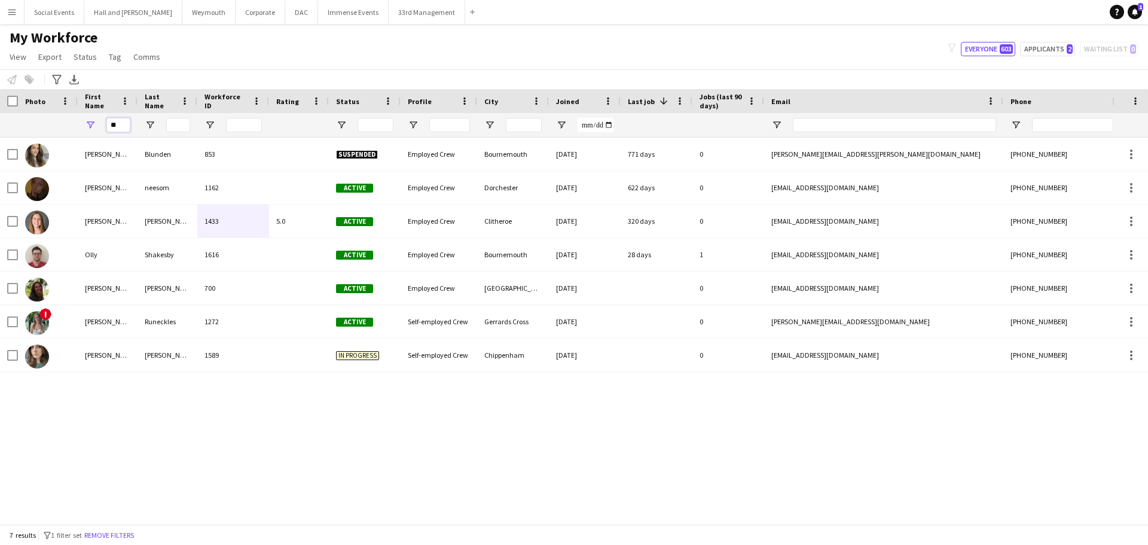
type input "*"
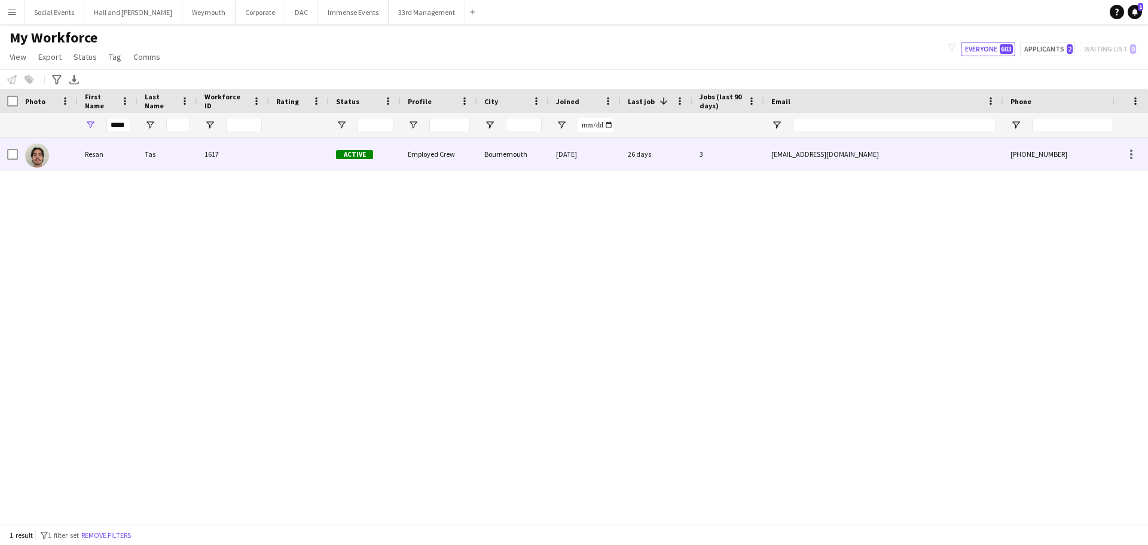
click at [157, 168] on div "Tas" at bounding box center [168, 154] width 60 height 33
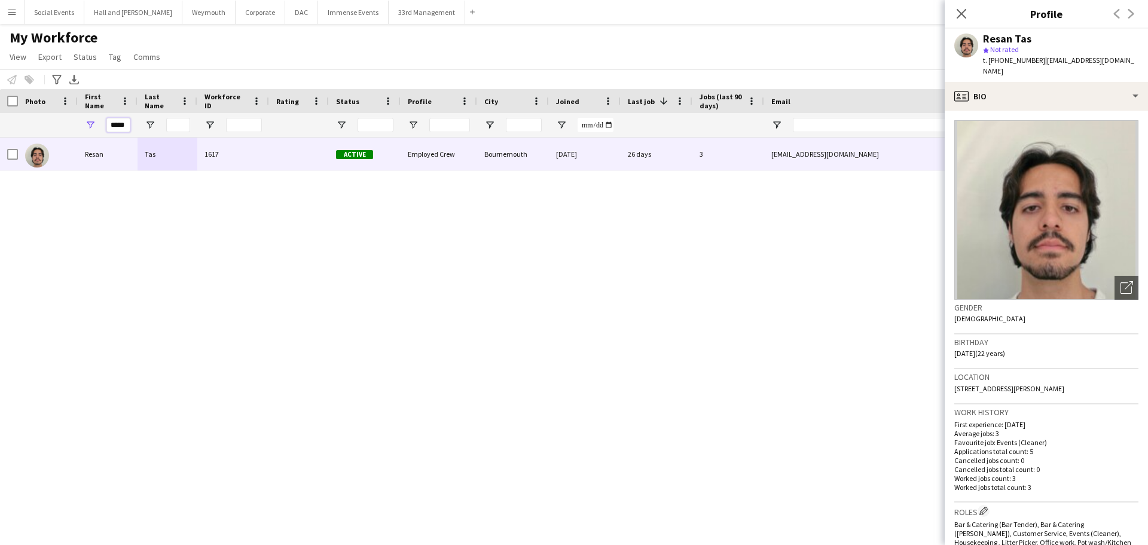
scroll to position [0, 2]
drag, startPoint x: 108, startPoint y: 121, endPoint x: 303, endPoint y: 166, distance: 199.5
click at [303, 166] on div "Workforce Details Photo First Name" at bounding box center [574, 306] width 1148 height 435
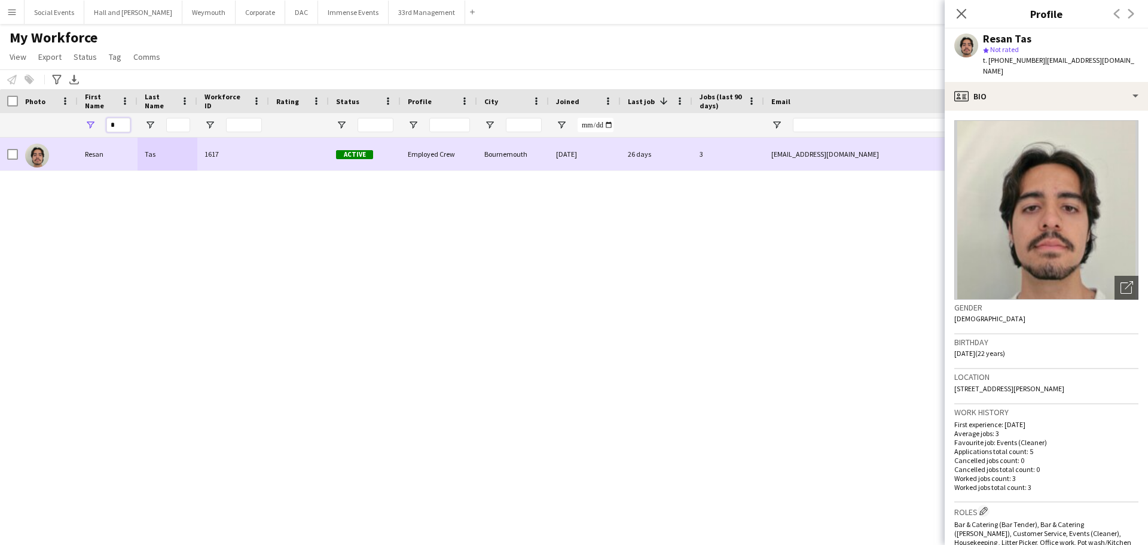
scroll to position [0, 0]
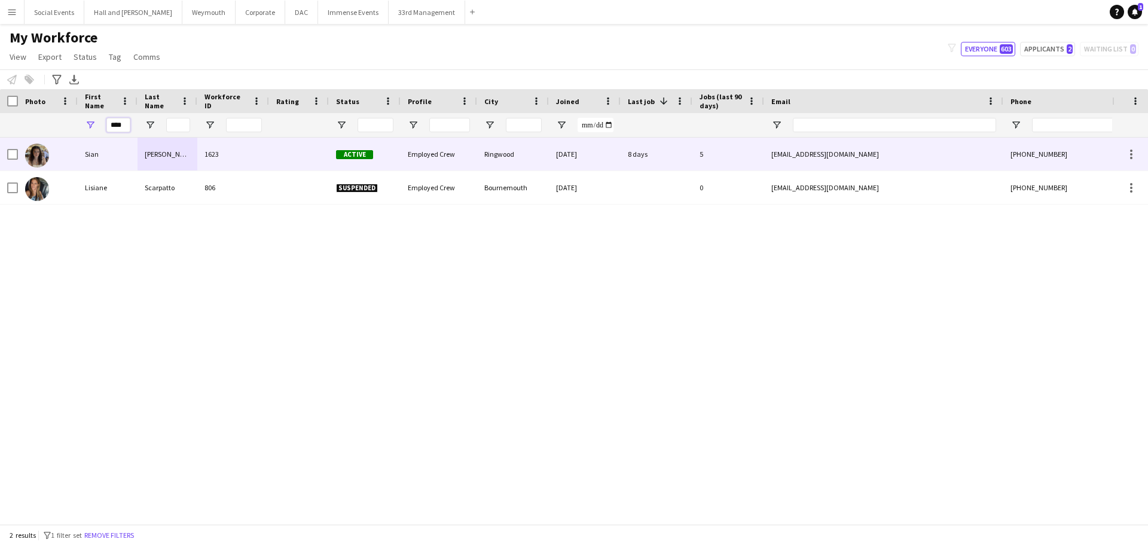
type input "****"
click at [279, 156] on div at bounding box center [299, 154] width 60 height 33
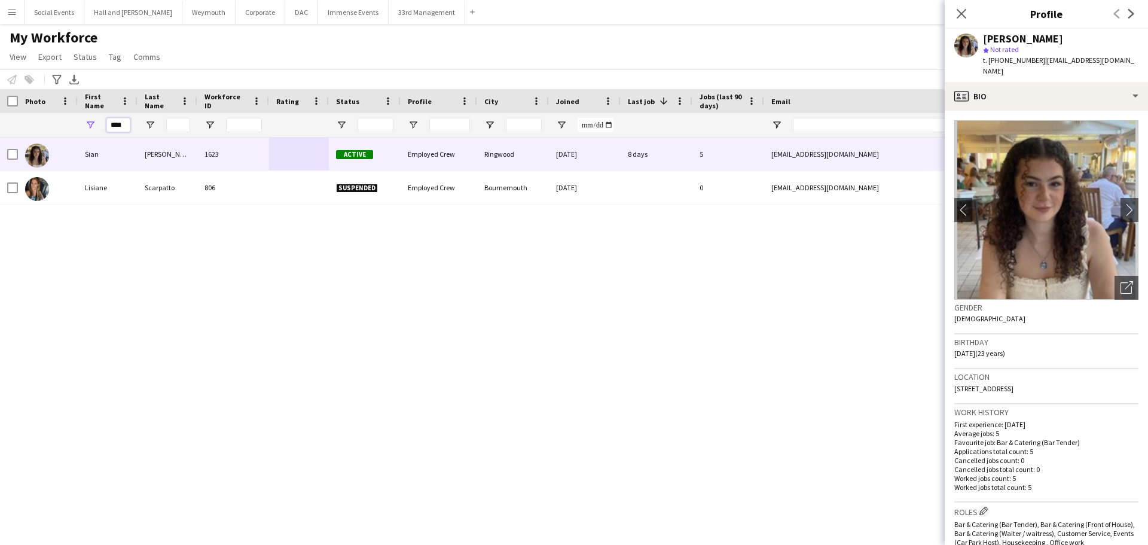
drag, startPoint x: 124, startPoint y: 124, endPoint x: 84, endPoint y: 124, distance: 40.1
click at [84, 125] on div "****" at bounding box center [108, 125] width 60 height 24
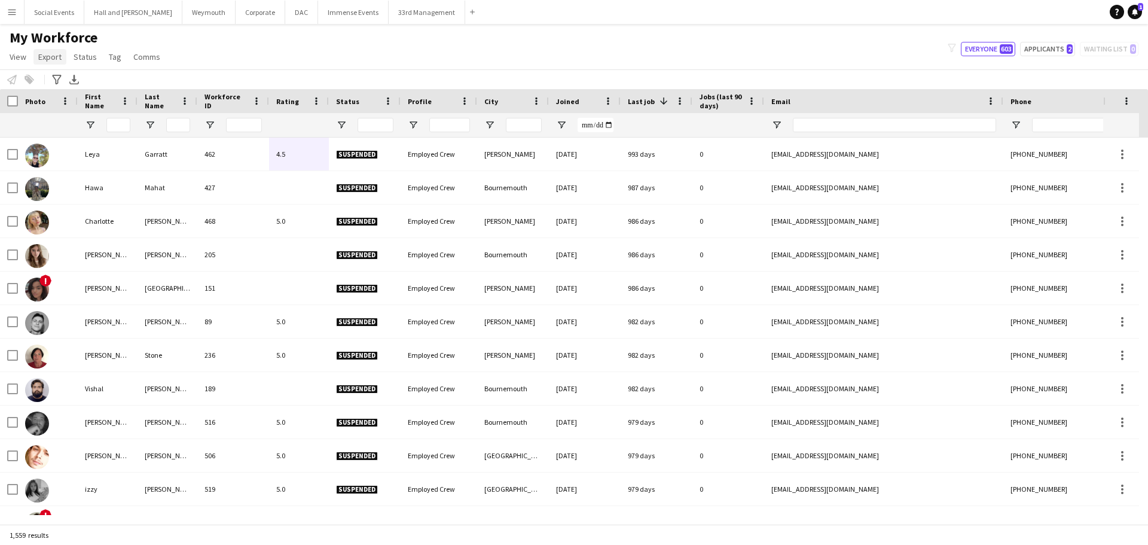
click at [48, 54] on span "Export" at bounding box center [49, 56] width 23 height 11
click at [86, 83] on span "New starters report" at bounding box center [80, 82] width 72 height 11
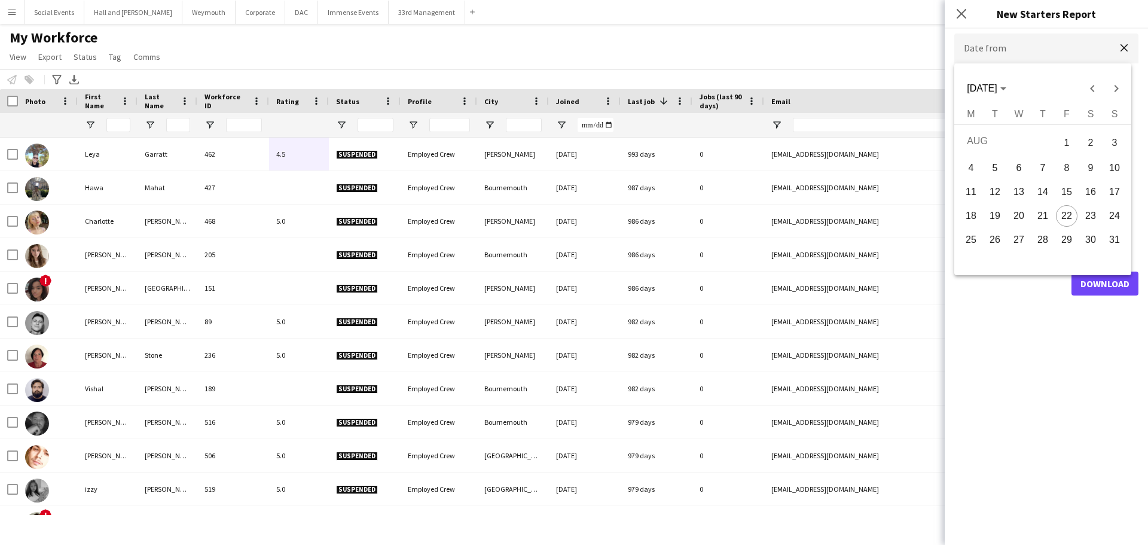
click at [1000, 50] on body "Menu Boards Boards Boards All jobs Status Workforce Workforce My Workforce Recr…" at bounding box center [574, 272] width 1148 height 545
click at [980, 50] on div at bounding box center [574, 272] width 1148 height 545
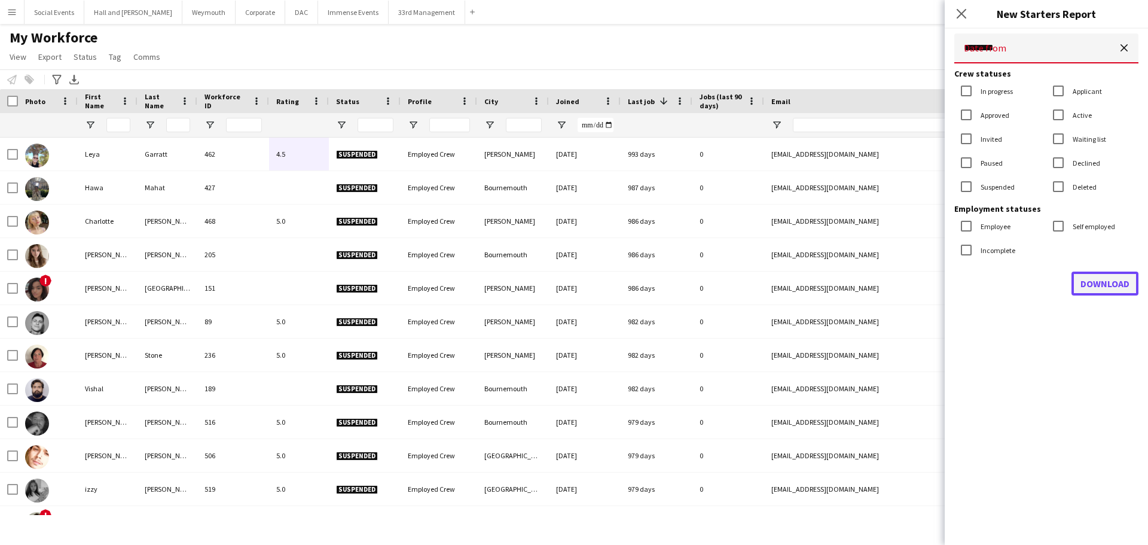
click at [1118, 276] on button "Download" at bounding box center [1105, 283] width 67 height 24
click at [1022, 42] on body "Menu Boards Boards Boards All jobs Status Workforce Workforce My Workforce Recr…" at bounding box center [574, 272] width 1148 height 545
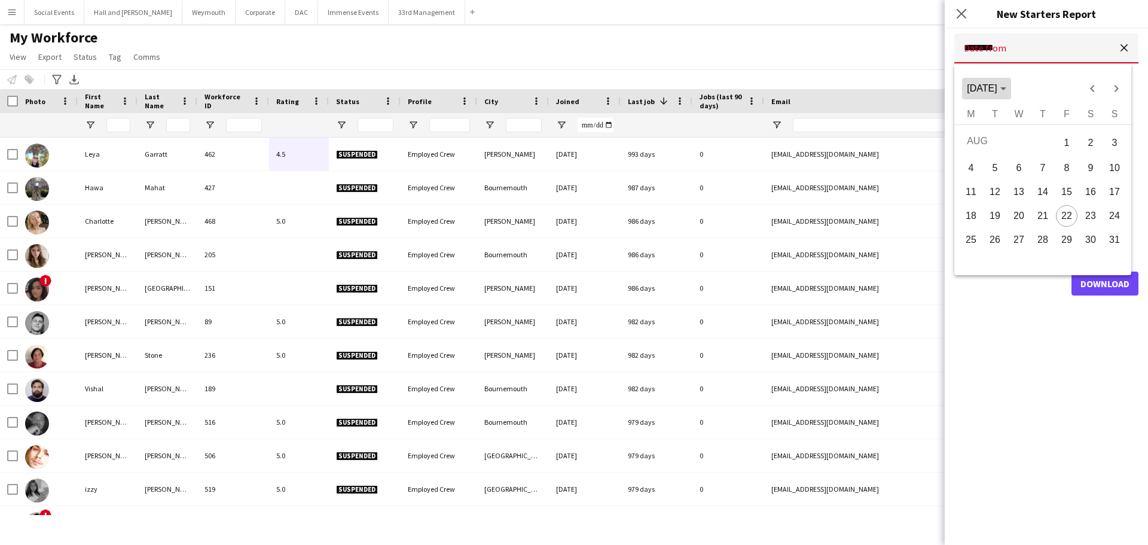
click at [997, 84] on span "[DATE]" at bounding box center [982, 88] width 30 height 10
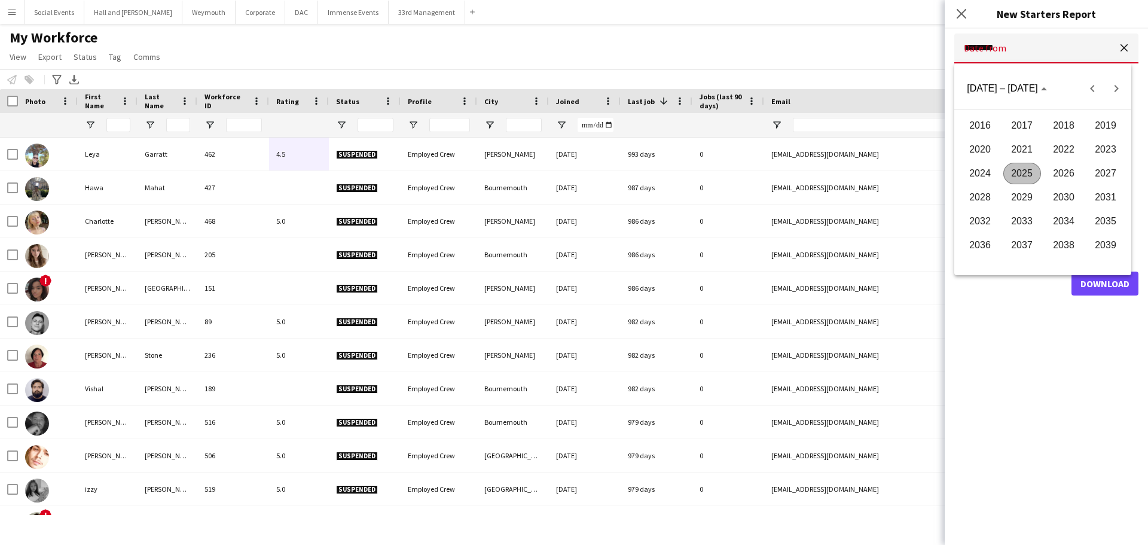
click at [1102, 149] on span "2023" at bounding box center [1106, 150] width 38 height 22
click at [1029, 172] on span "JUN" at bounding box center [1022, 174] width 38 height 22
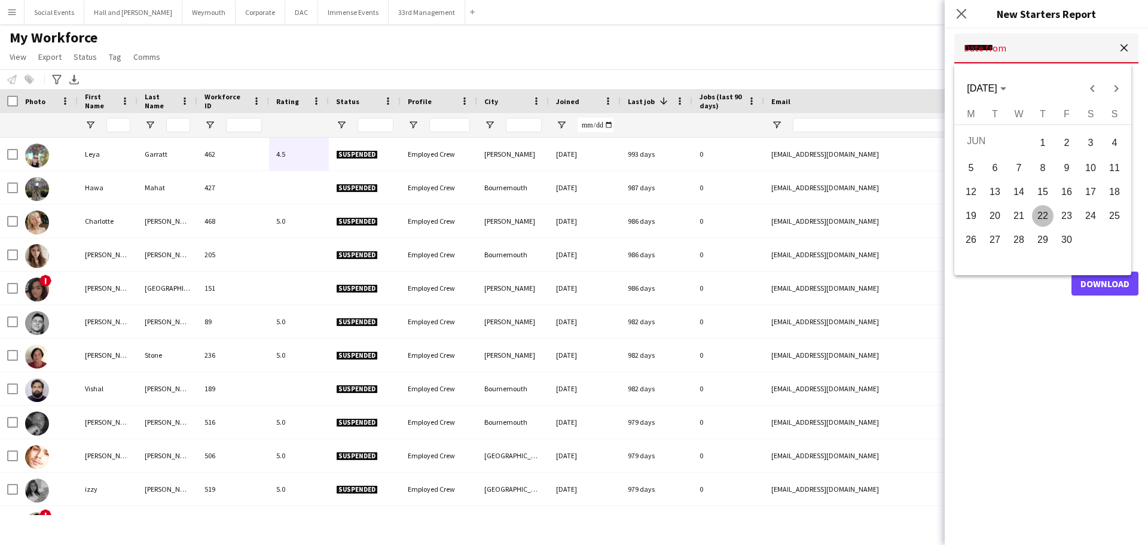
click at [995, 239] on span "27" at bounding box center [995, 240] width 22 height 22
type input "**********"
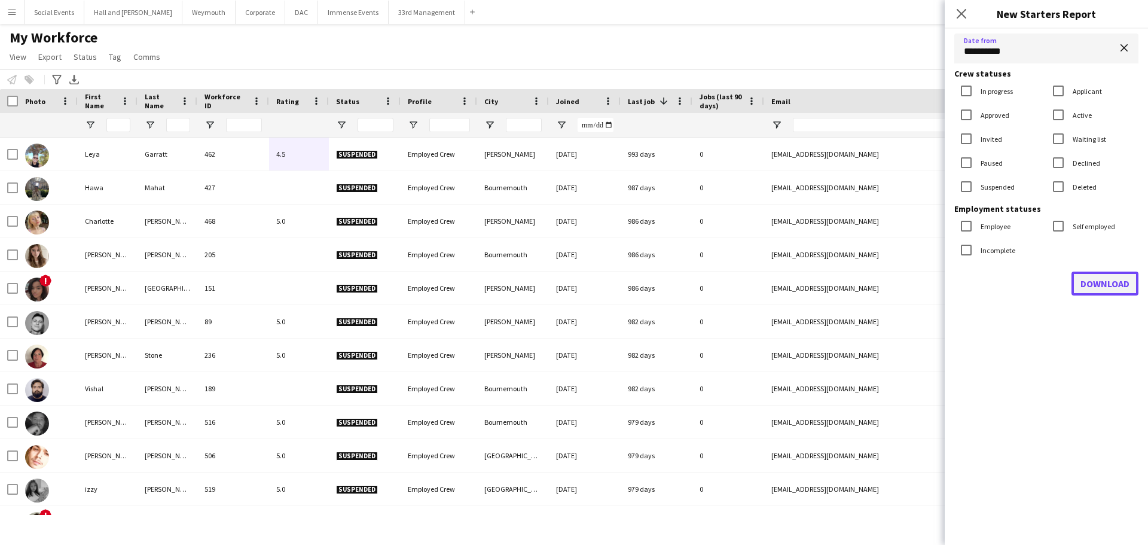
click at [1097, 288] on button "Download" at bounding box center [1105, 283] width 67 height 24
click at [963, 17] on icon "Close pop-in" at bounding box center [961, 13] width 11 height 11
